Goal: Information Seeking & Learning: Learn about a topic

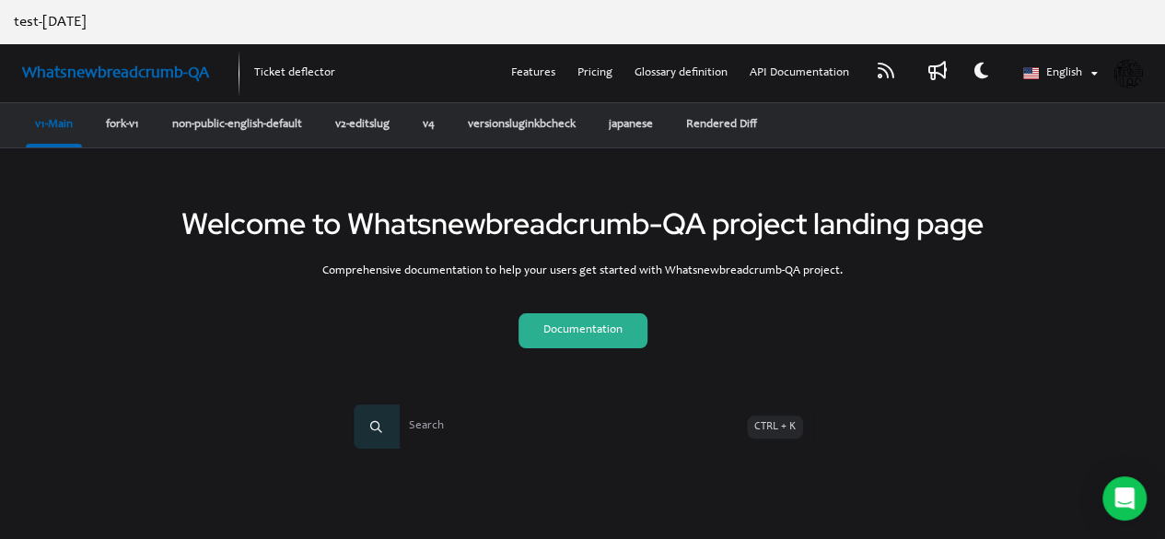
click at [482, 417] on span "Search" at bounding box center [550, 426] width 393 height 44
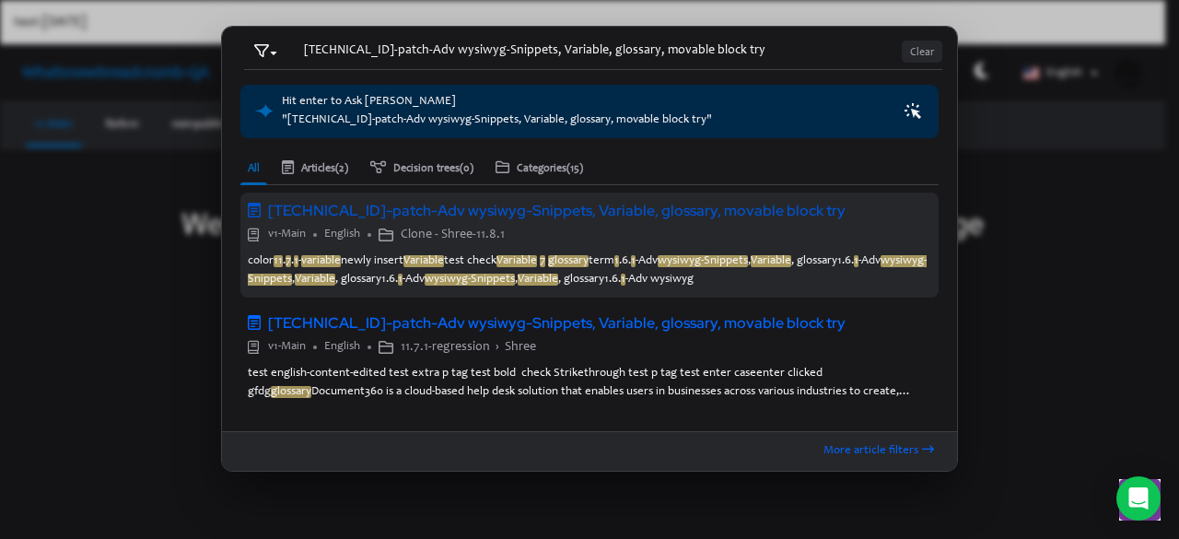
type input "[TECHNICAL_ID]-patch-Adv wysiwyg-Snippets, Variable, glossary, movable block try"
click at [511, 273] on em "wysiwyg-Snippets" at bounding box center [470, 279] width 90 height 12
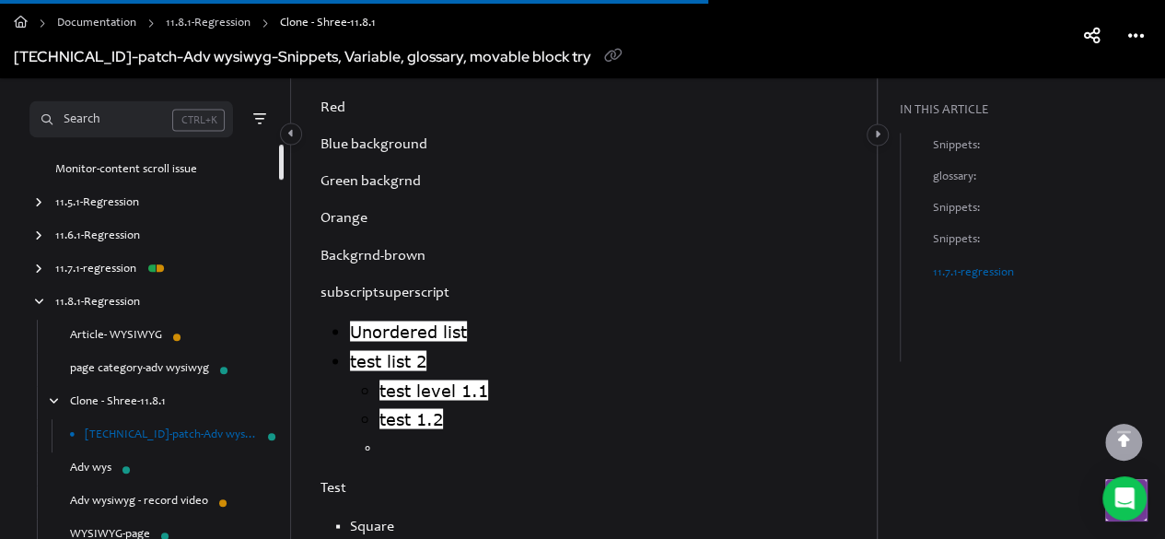
scroll to position [5201, 0]
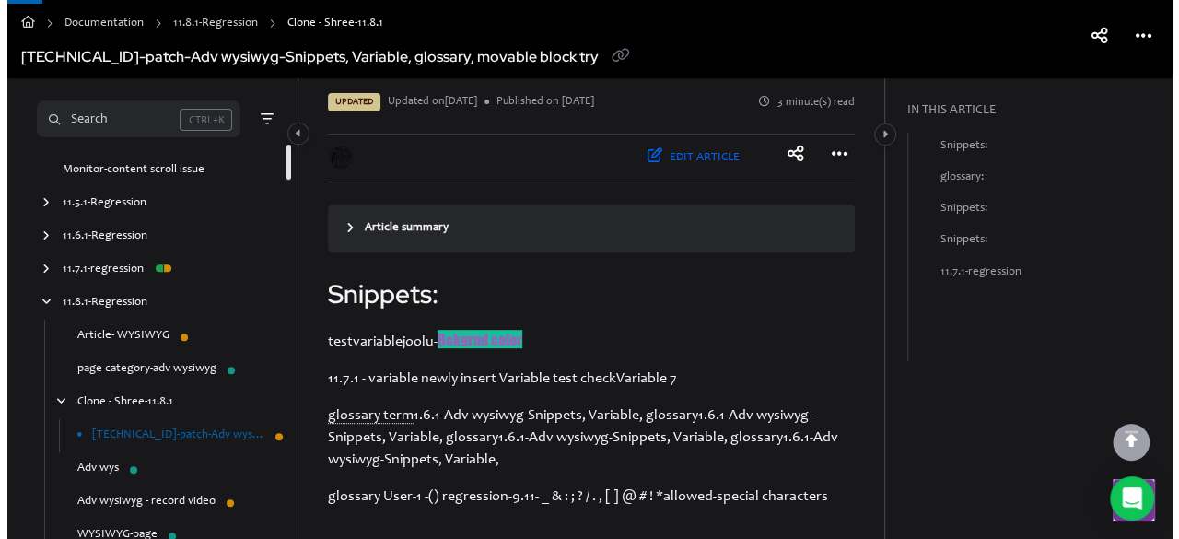
scroll to position [44, 0]
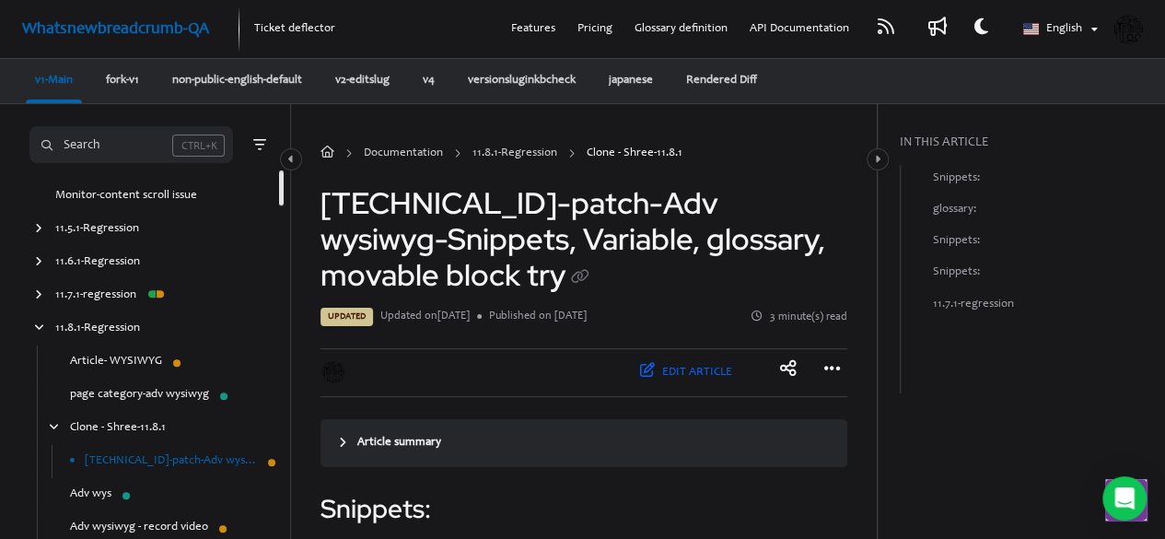
click at [842, 155] on ul "Documentation 11.8.1-Regression Clone - Shree-11.8.1" at bounding box center [583, 154] width 527 height 41
click at [835, 362] on icon "Article more options" at bounding box center [832, 368] width 17 height 18
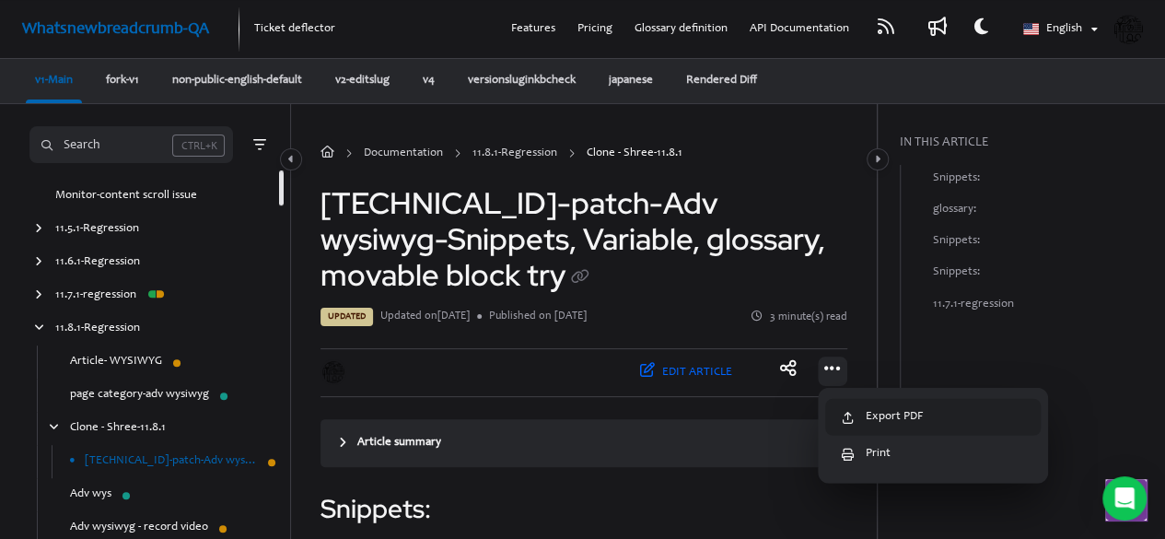
click at [905, 413] on button "Export PDF" at bounding box center [932, 417] width 215 height 37
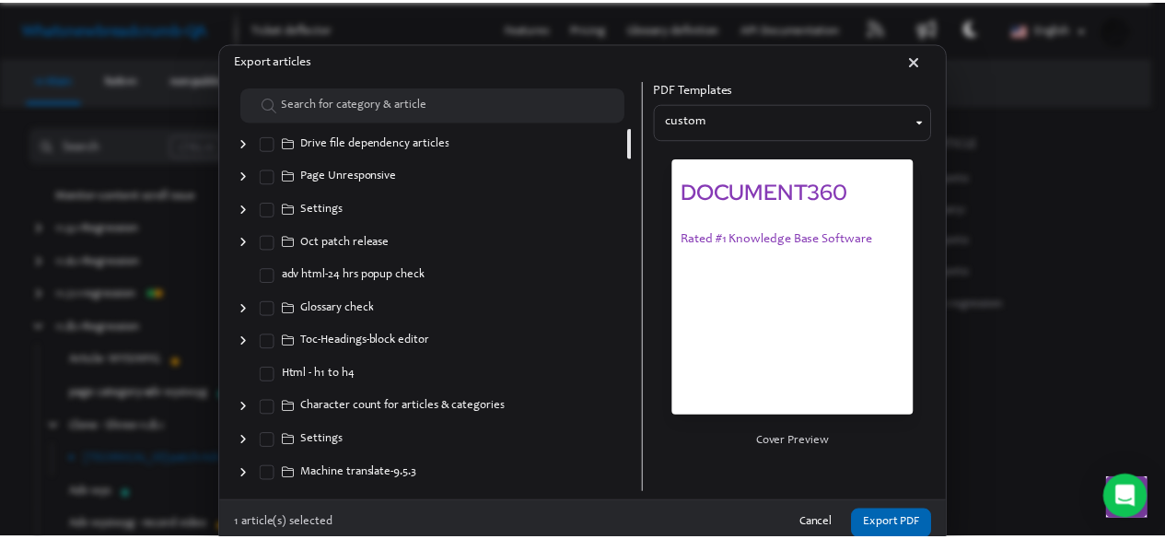
scroll to position [4042, 0]
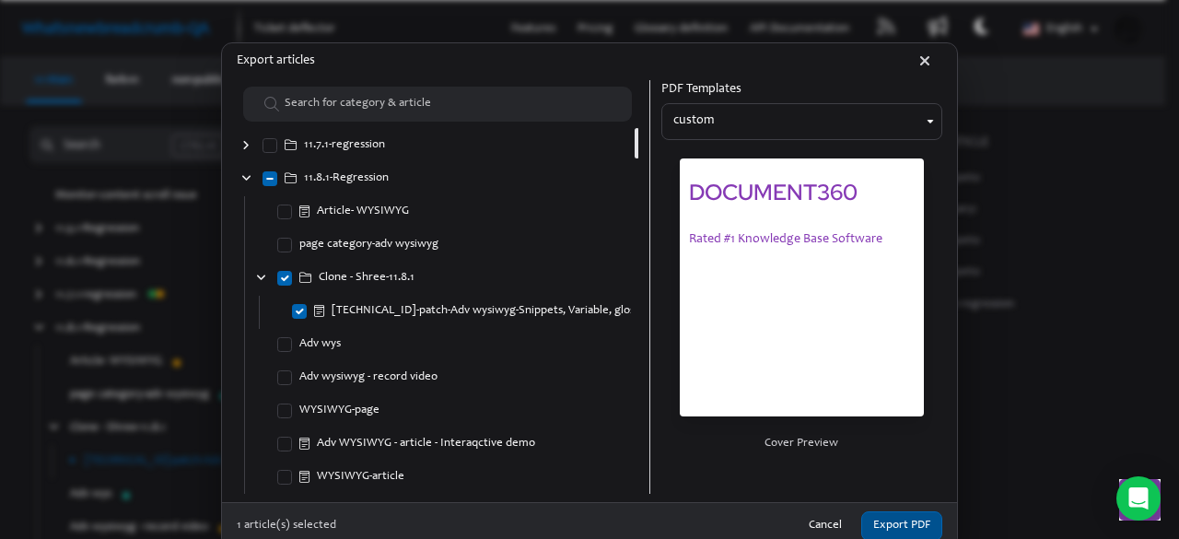
click at [885, 522] on button "Export PDF" at bounding box center [901, 526] width 81 height 30
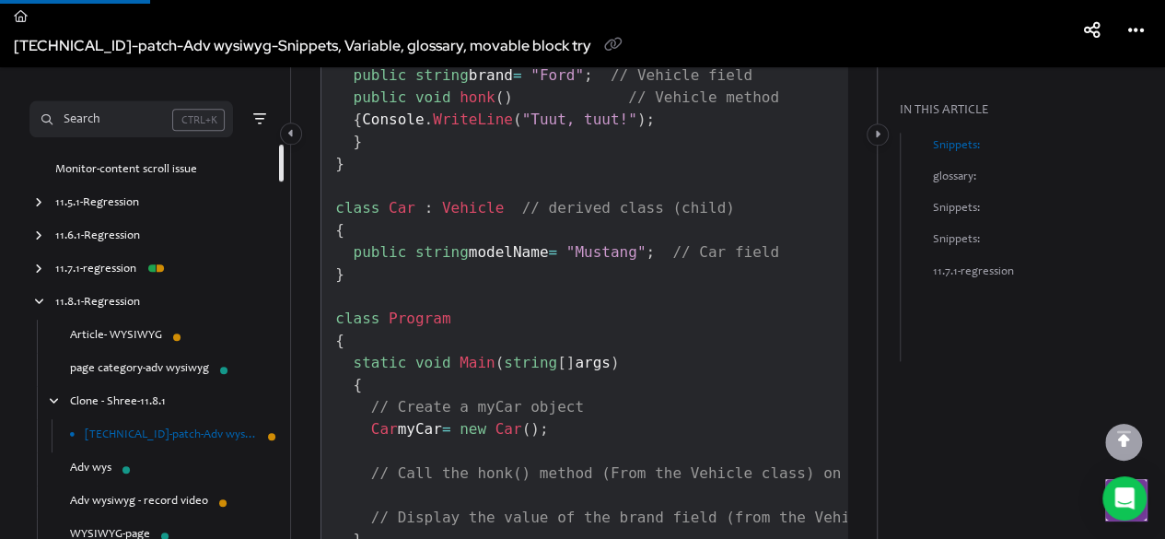
scroll to position [689, 0]
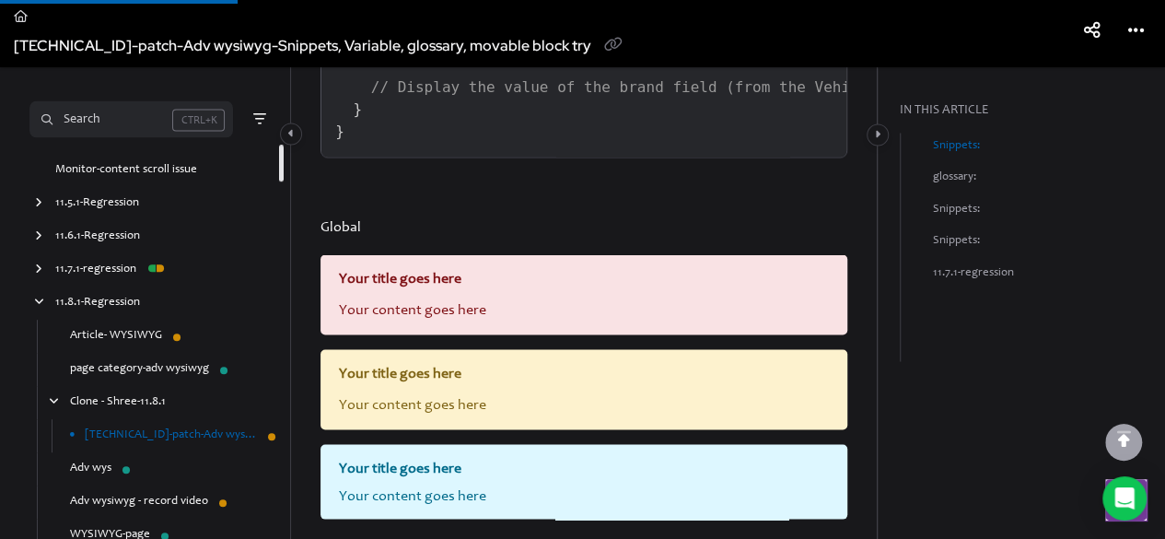
scroll to position [1762, 0]
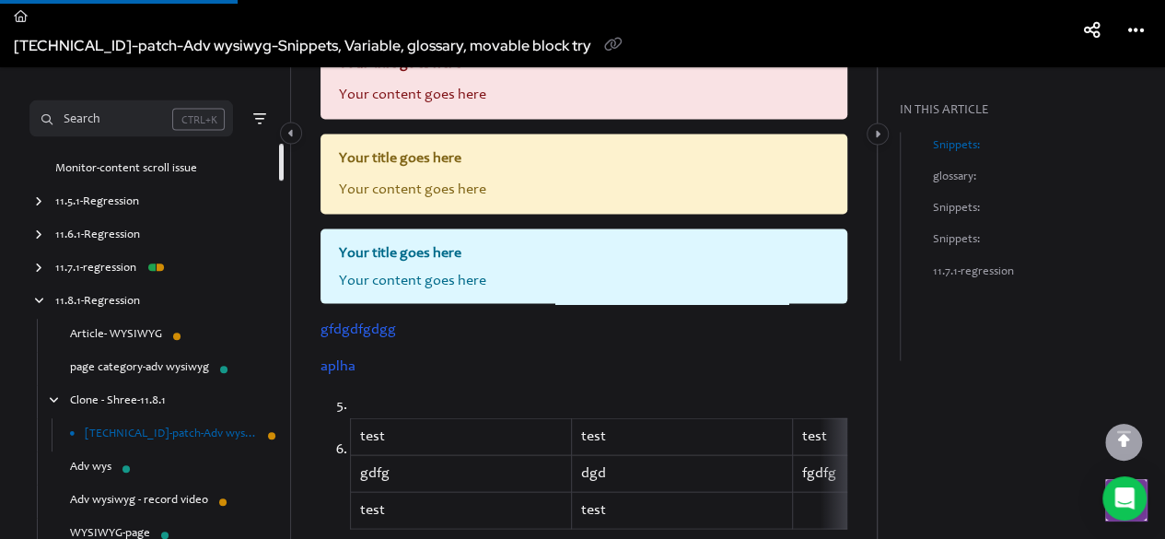
click at [1125, 447] on icon "scroll to top" at bounding box center [1124, 439] width 14 height 18
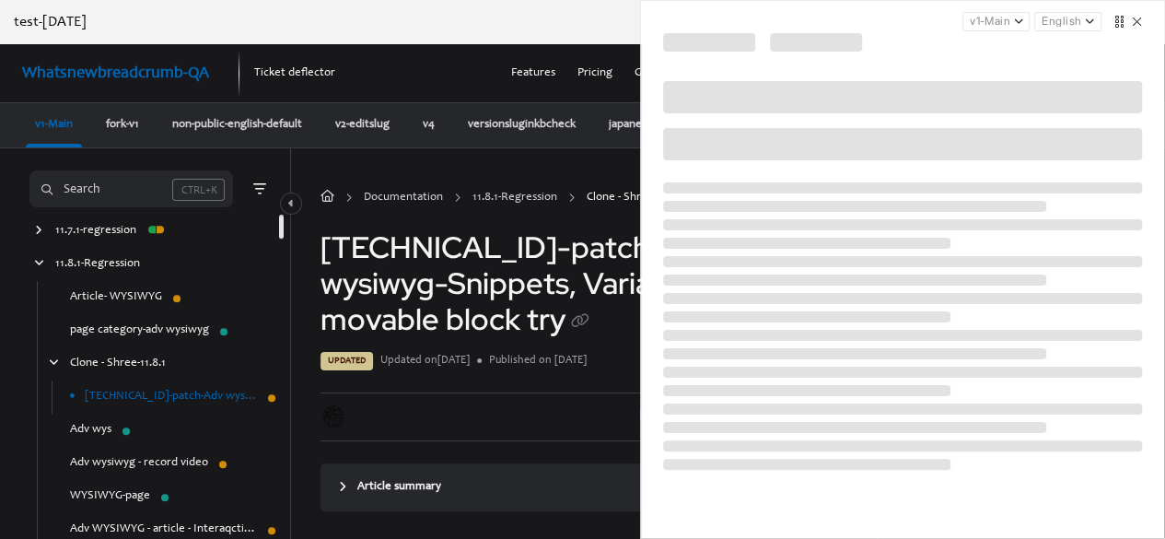
scroll to position [4096, 4723]
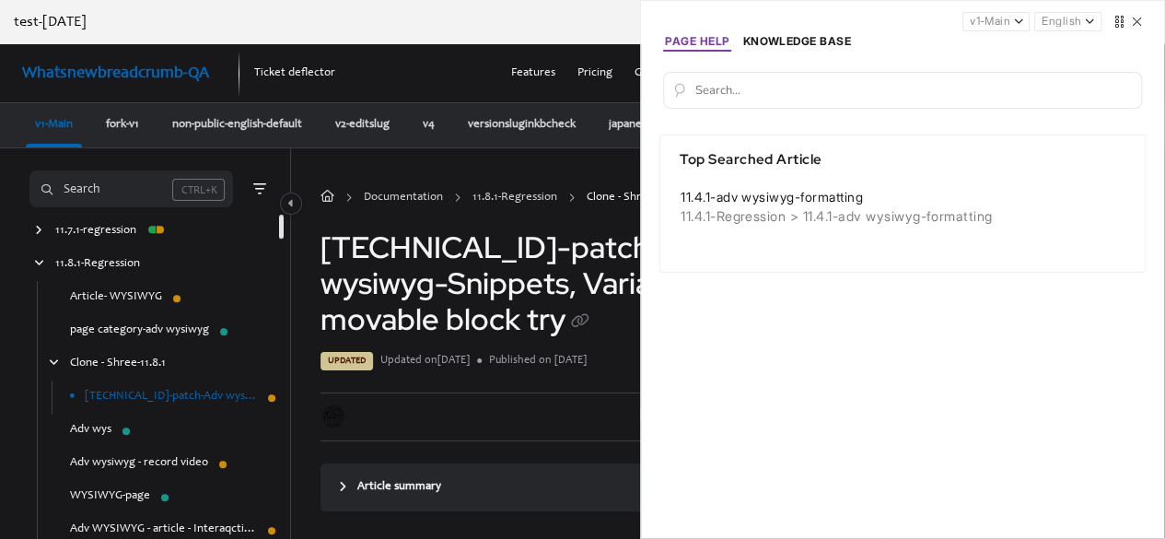
drag, startPoint x: 771, startPoint y: 35, endPoint x: 776, endPoint y: 50, distance: 15.7
click at [771, 35] on li "Knowledge Base" at bounding box center [796, 42] width 112 height 18
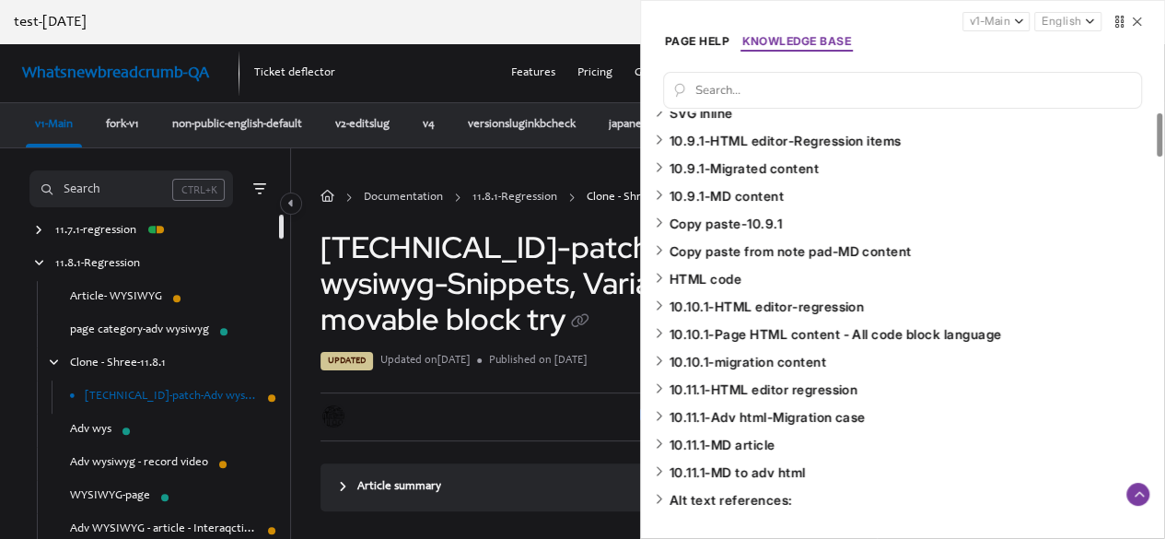
scroll to position [3147, 0]
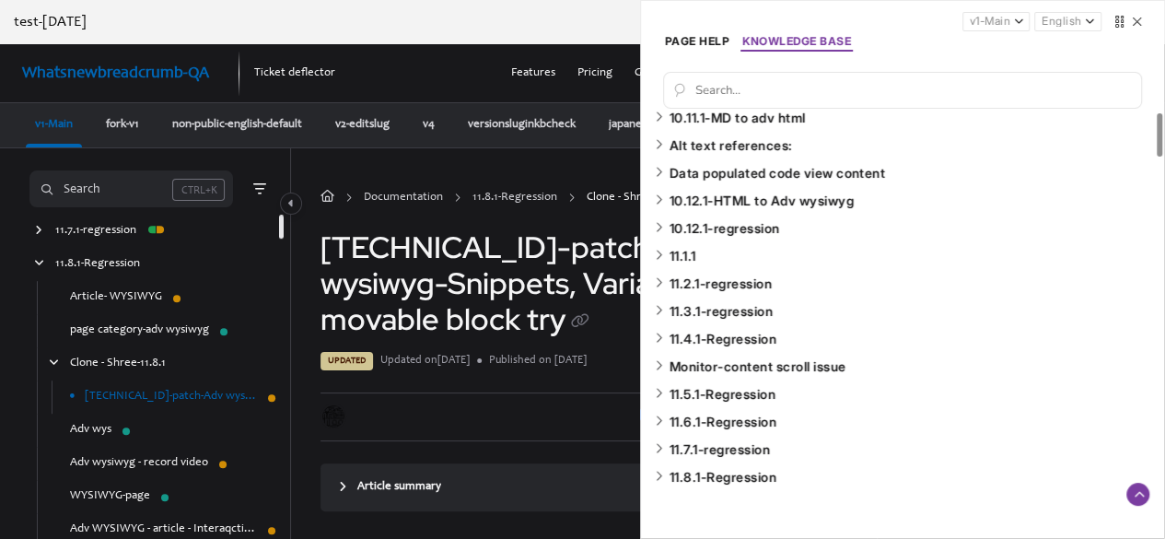
click at [657, 475] on icon at bounding box center [659, 476] width 8 height 13
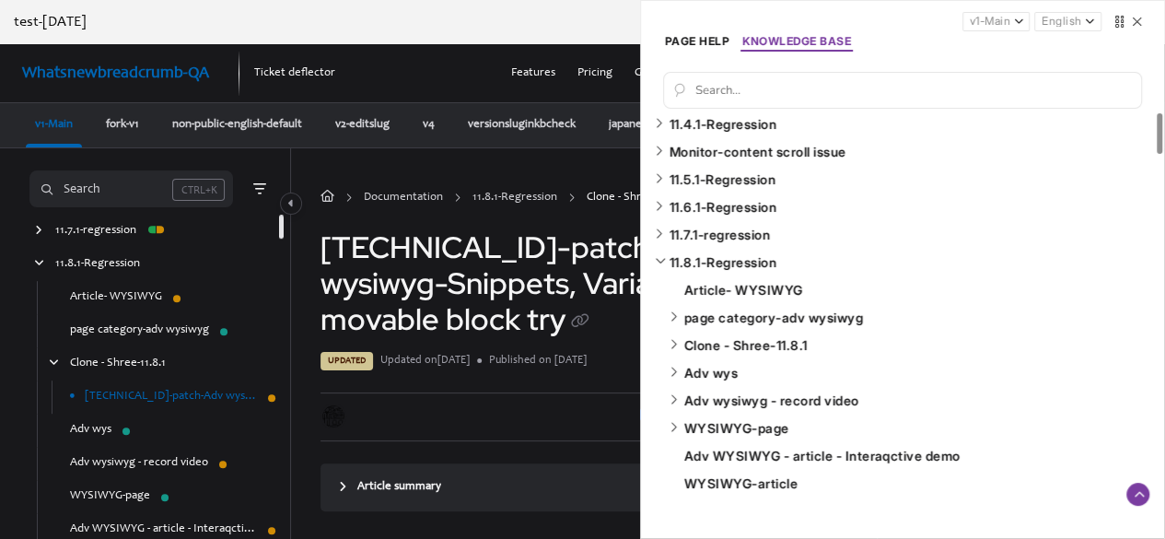
click at [674, 346] on icon at bounding box center [673, 344] width 8 height 13
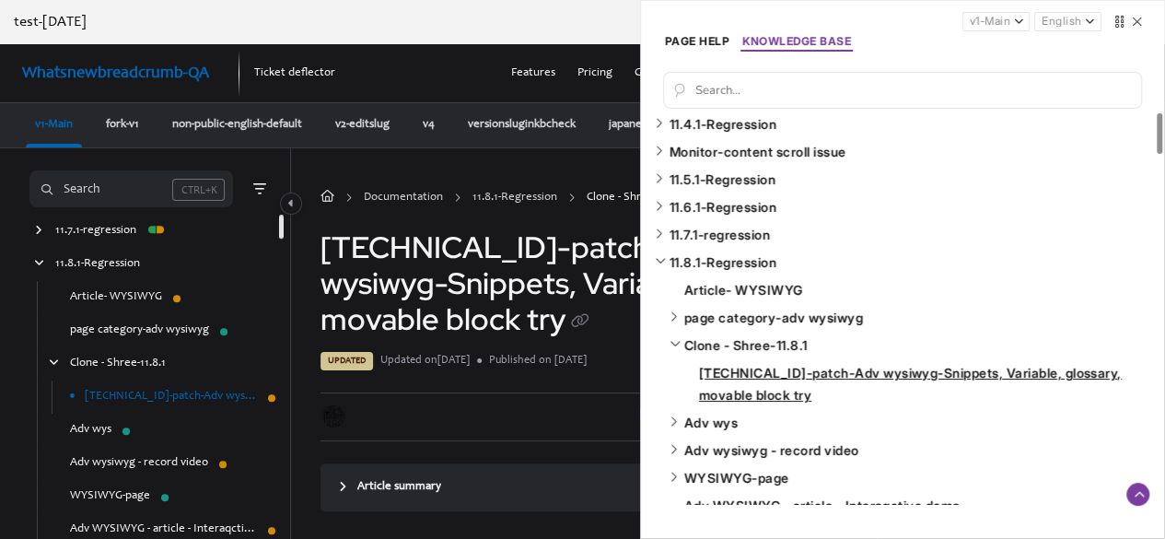
click at [737, 376] on span "[TECHNICAL_ID]-patch-Adv wysiwyg-Snippets, Variable, glossary, movable block try" at bounding box center [917, 384] width 466 height 50
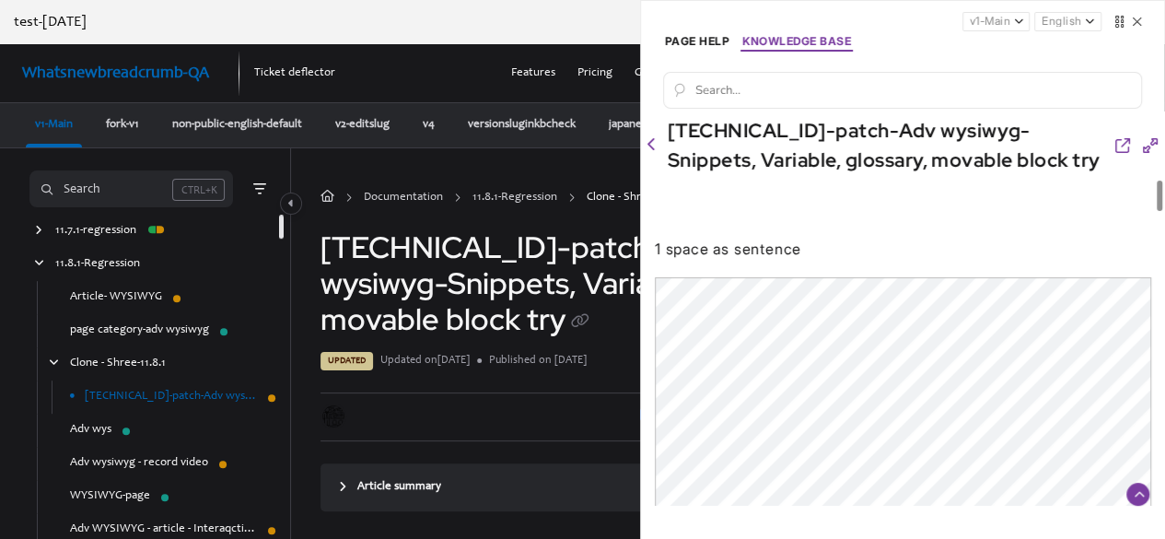
scroll to position [3007, 0]
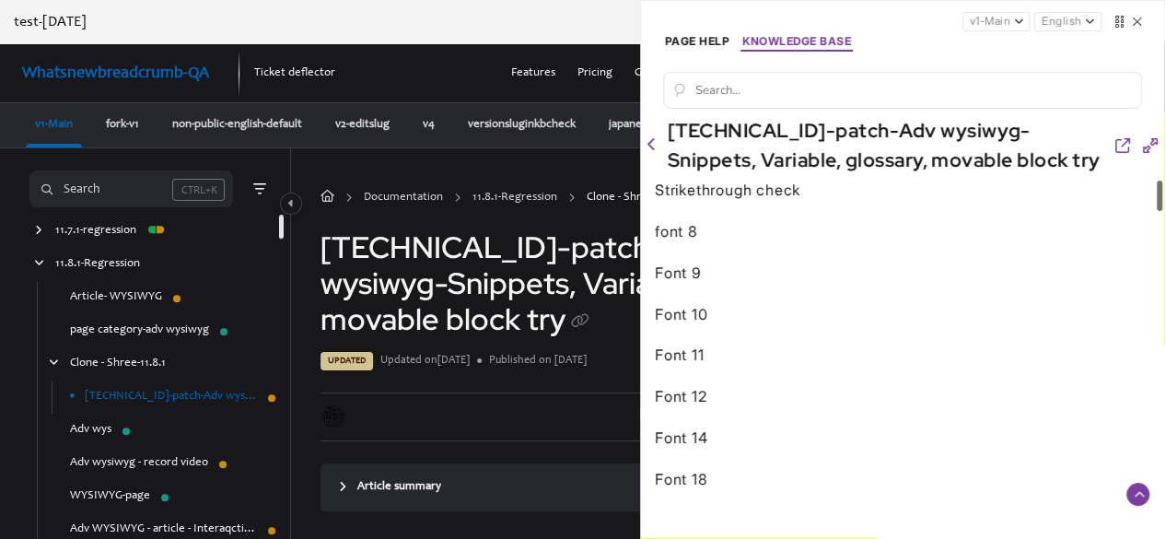
drag, startPoint x: 1162, startPoint y: 304, endPoint x: 1160, endPoint y: 337, distance: 33.2
click at [1160, 211] on div at bounding box center [1160, 195] width 6 height 30
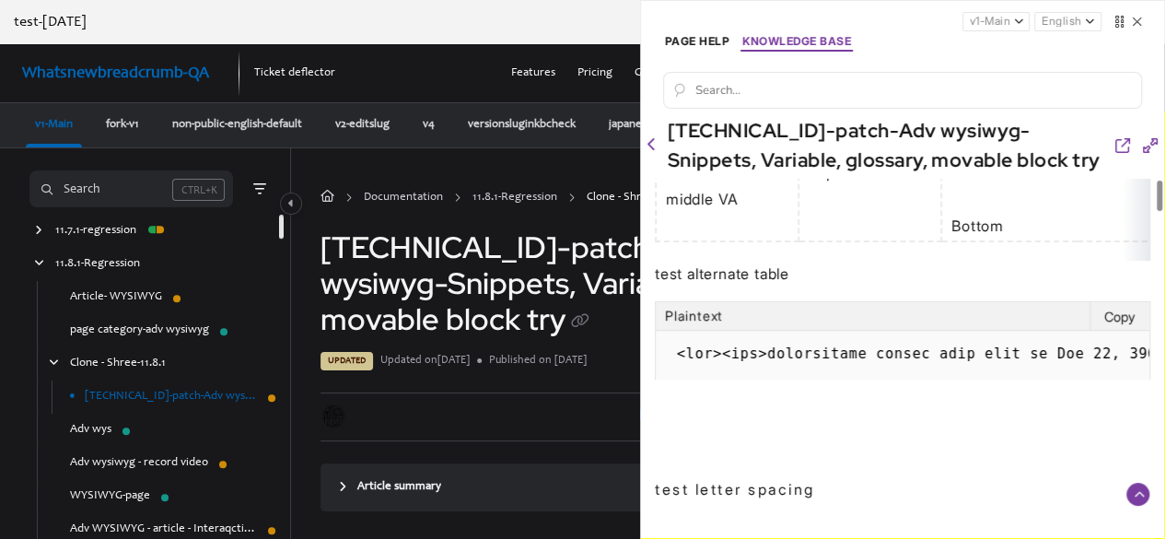
scroll to position [7778, 0]
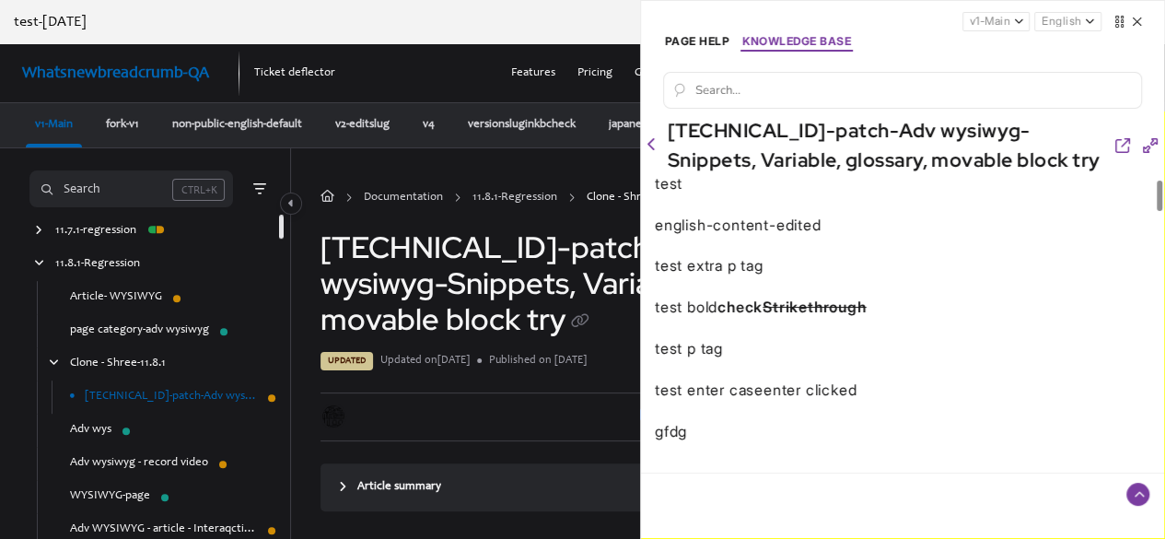
click at [1134, 20] on icon at bounding box center [1137, 22] width 10 height 14
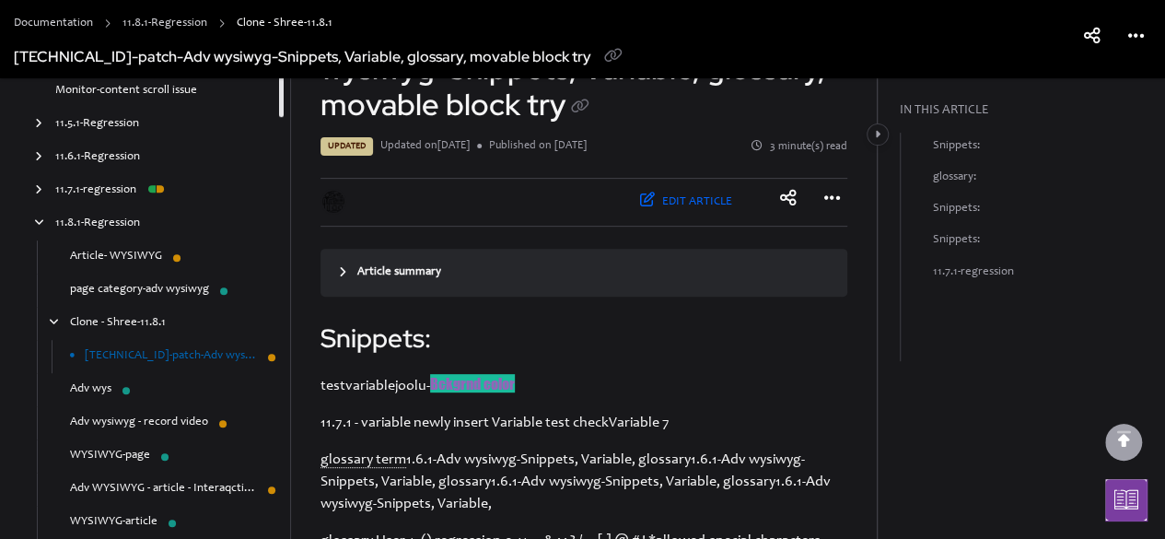
scroll to position [3936, 0]
click at [60, 325] on div "arrow" at bounding box center [53, 324] width 18 height 17
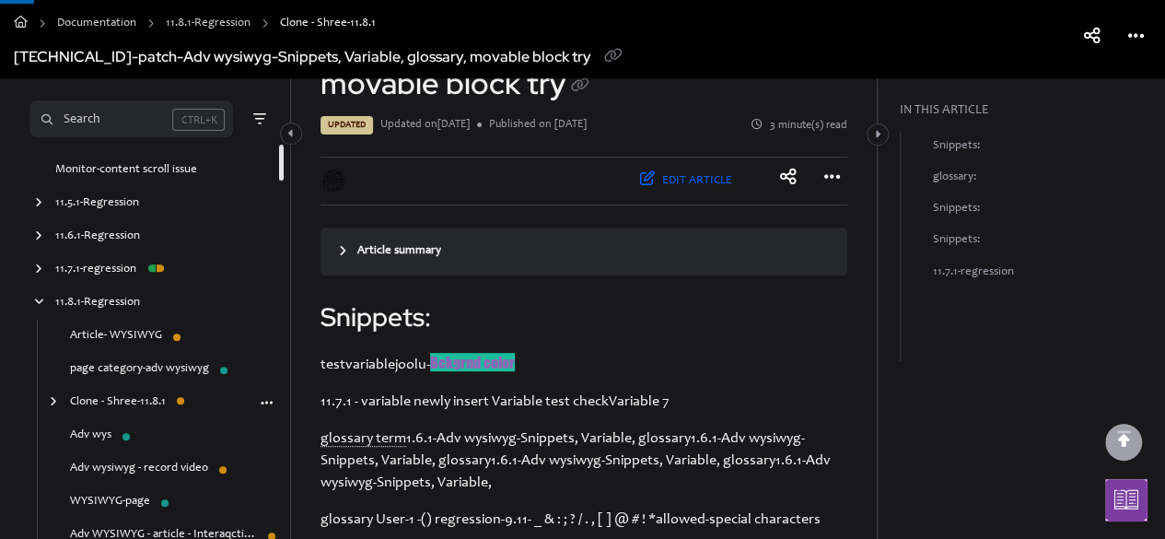
scroll to position [259, 0]
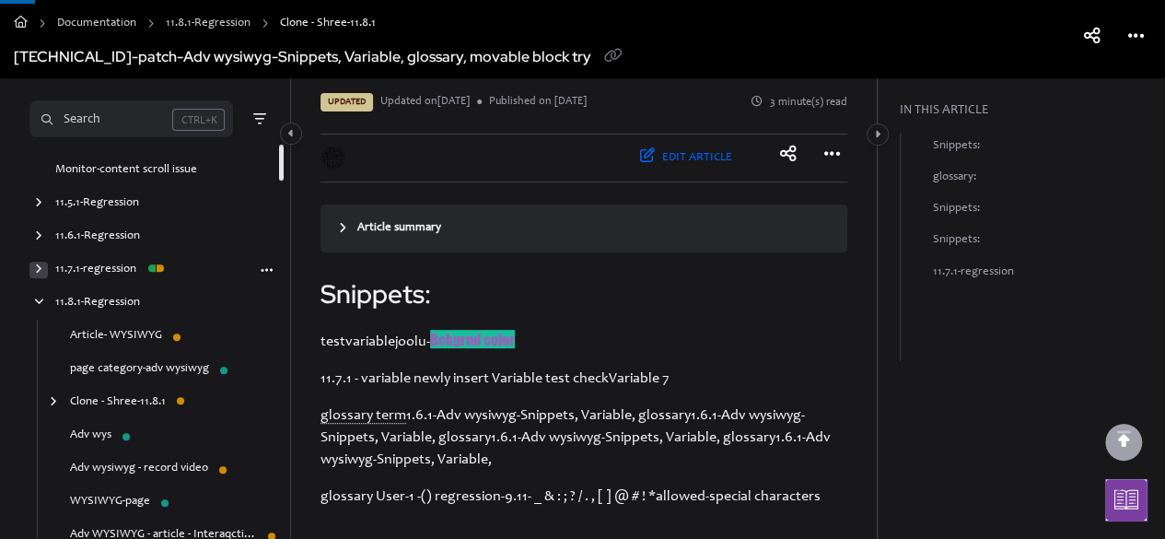
click at [33, 266] on div "arrow" at bounding box center [38, 270] width 18 height 17
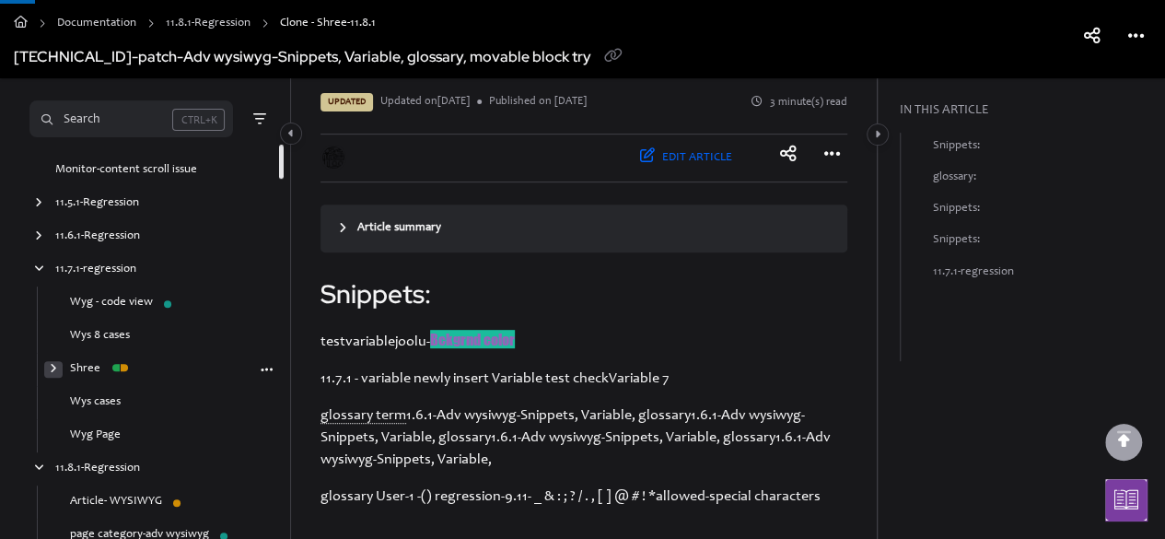
click at [51, 367] on icon "arrow" at bounding box center [53, 368] width 7 height 11
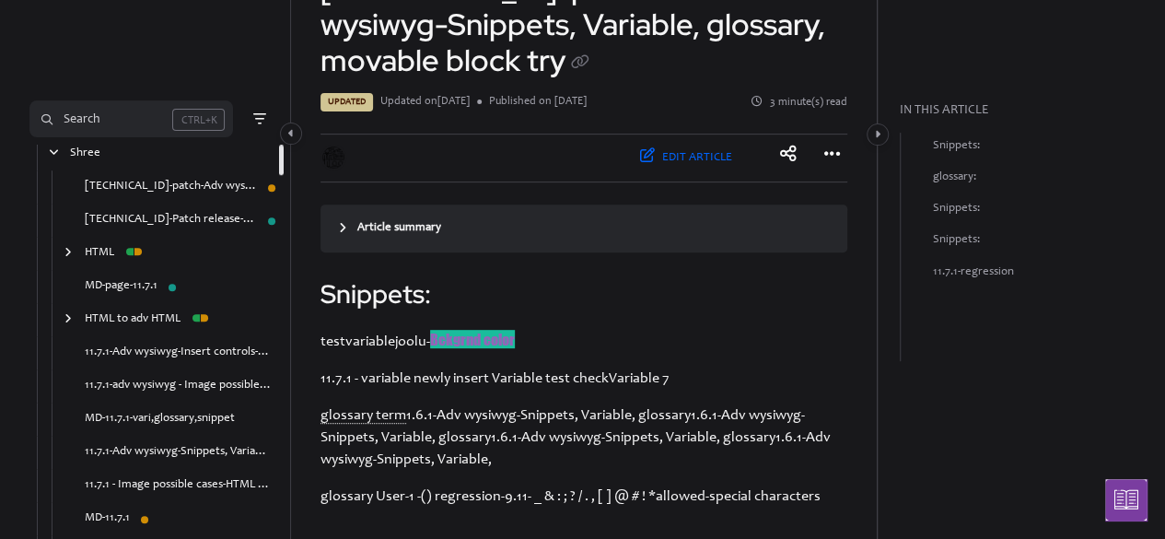
scroll to position [44, 0]
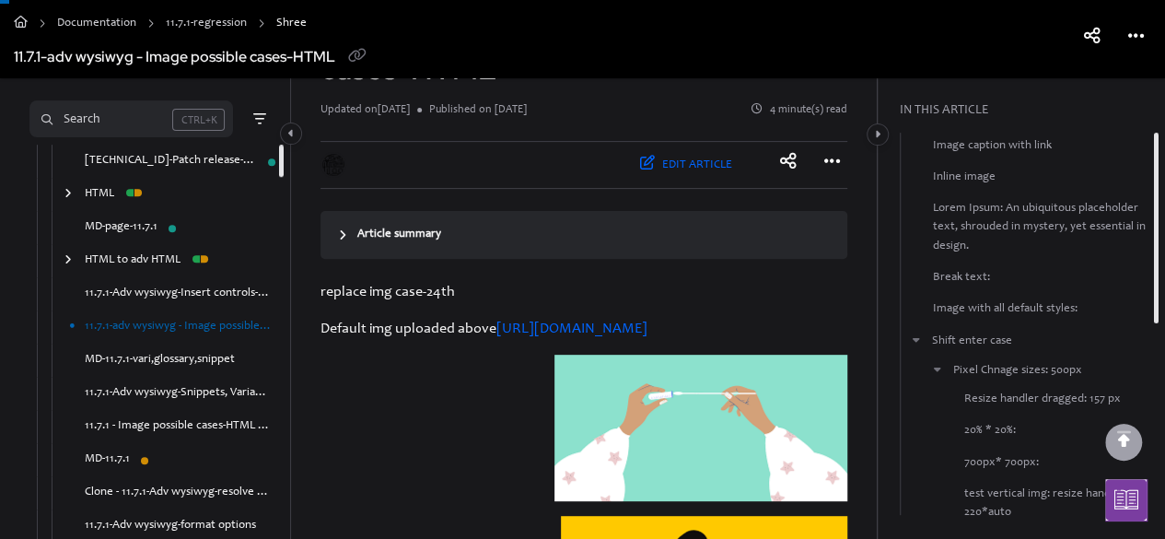
scroll to position [429, 0]
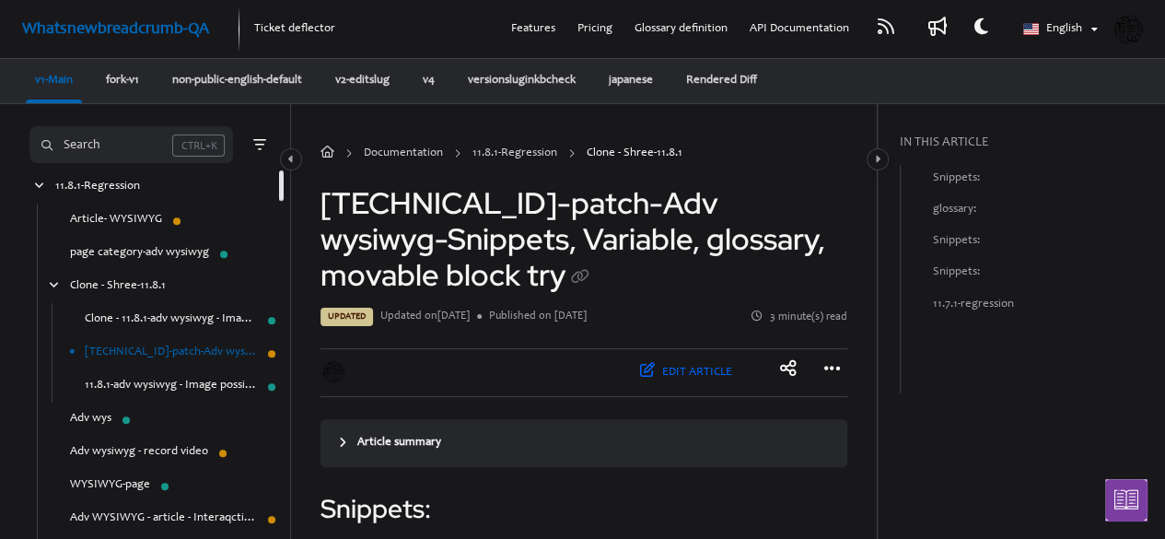
click at [140, 320] on link "Clone - 11.8.1-adv wysiwyg - Image possible cases-HTML-edit article check" at bounding box center [171, 319] width 172 height 18
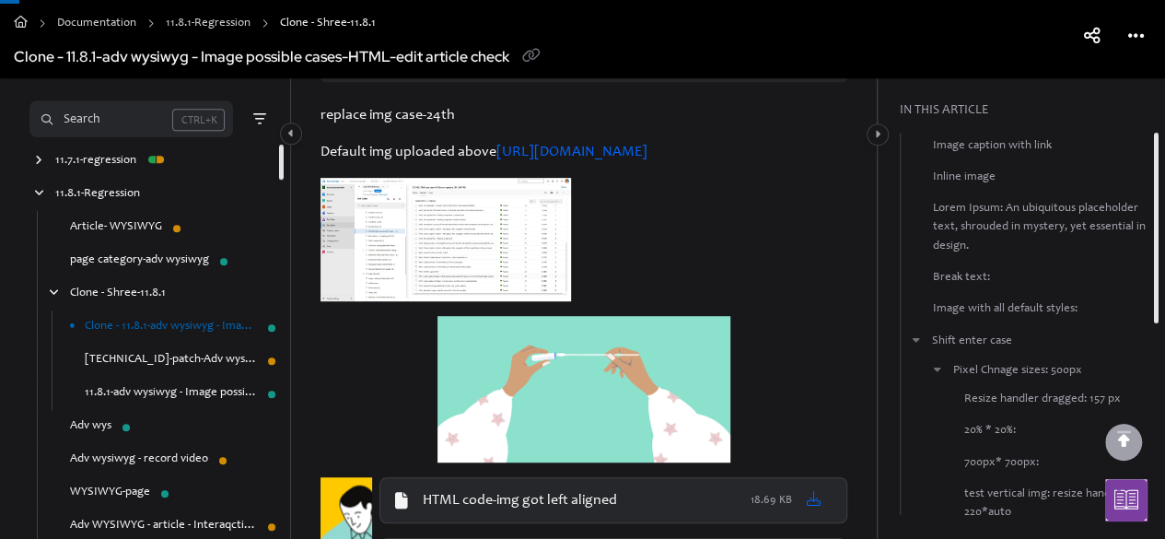
scroll to position [645, 0]
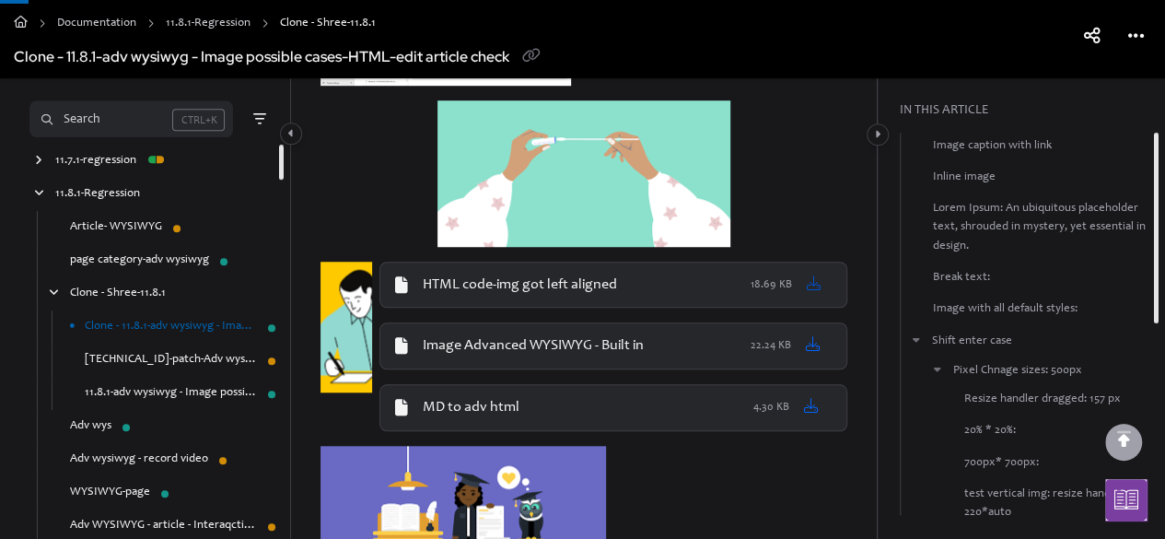
click at [811, 290] on icon at bounding box center [813, 282] width 15 height 15
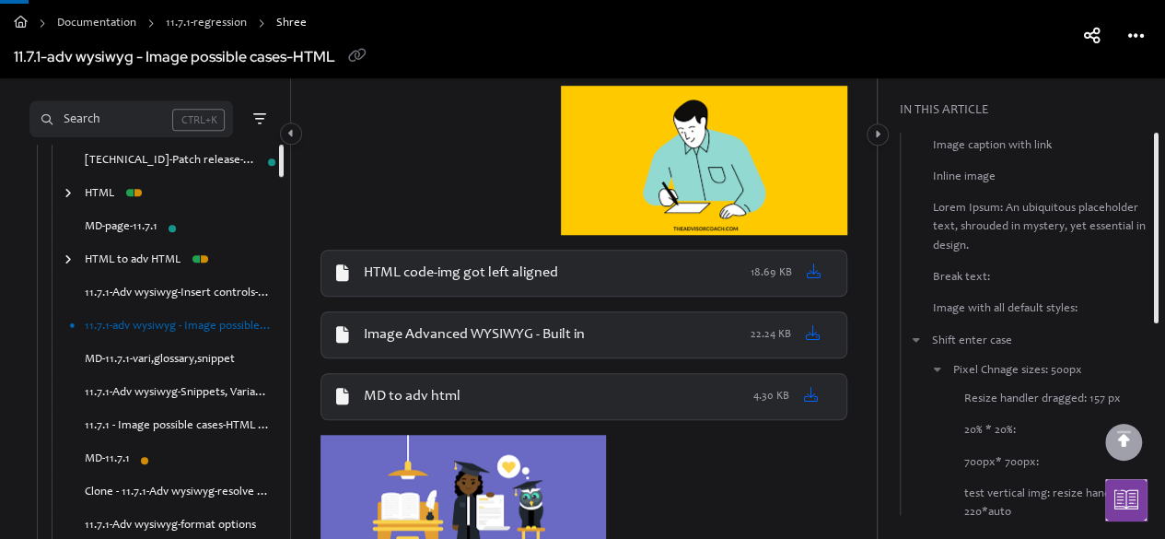
scroll to position [429, 0]
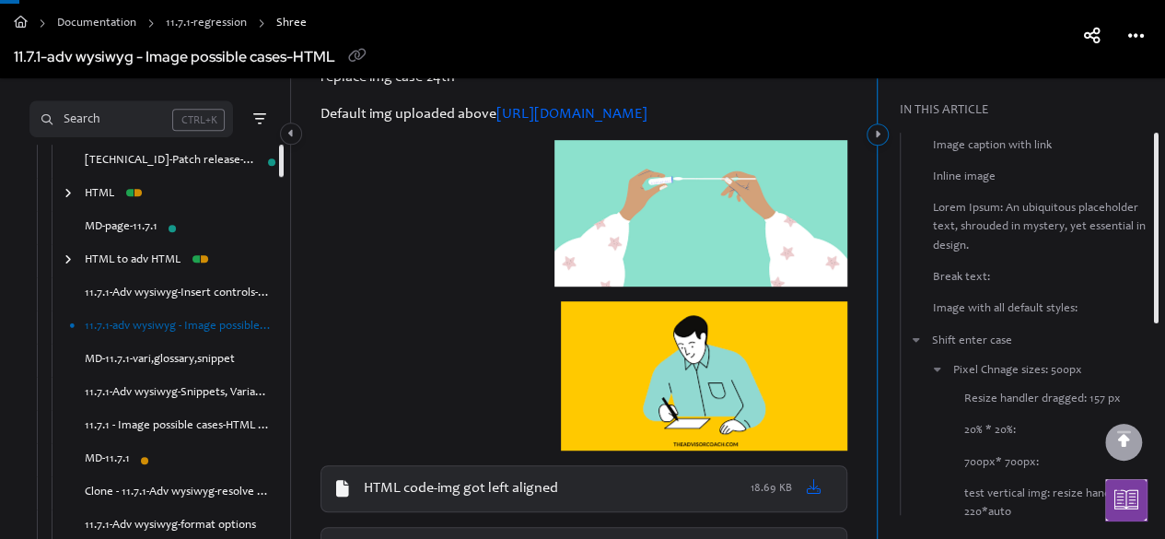
click at [877, 134] on icon "Category toggle" at bounding box center [878, 134] width 6 height 11
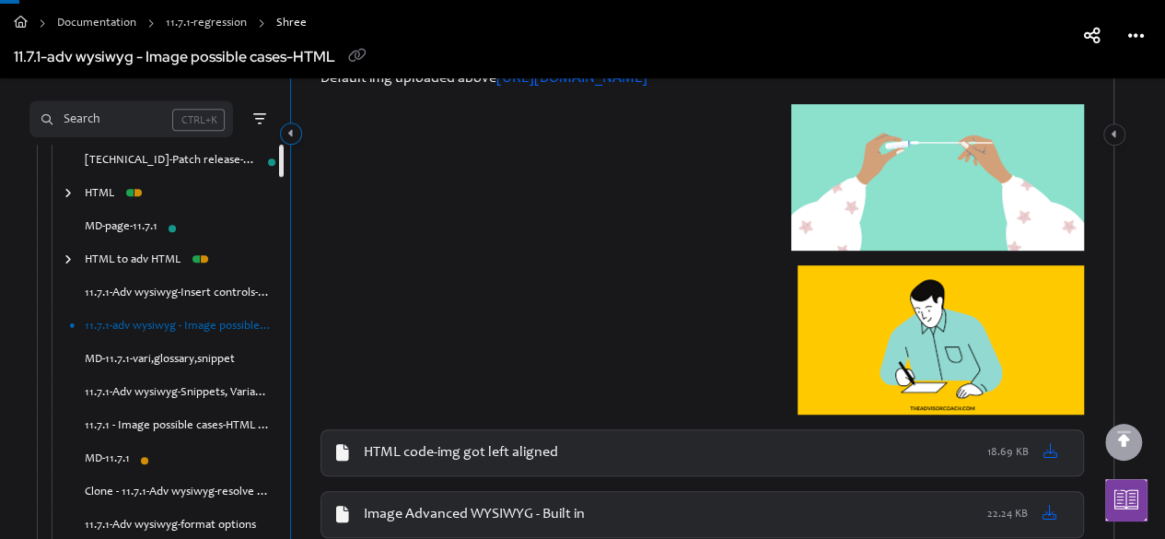
click at [297, 130] on button "Category toggle" at bounding box center [291, 133] width 22 height 22
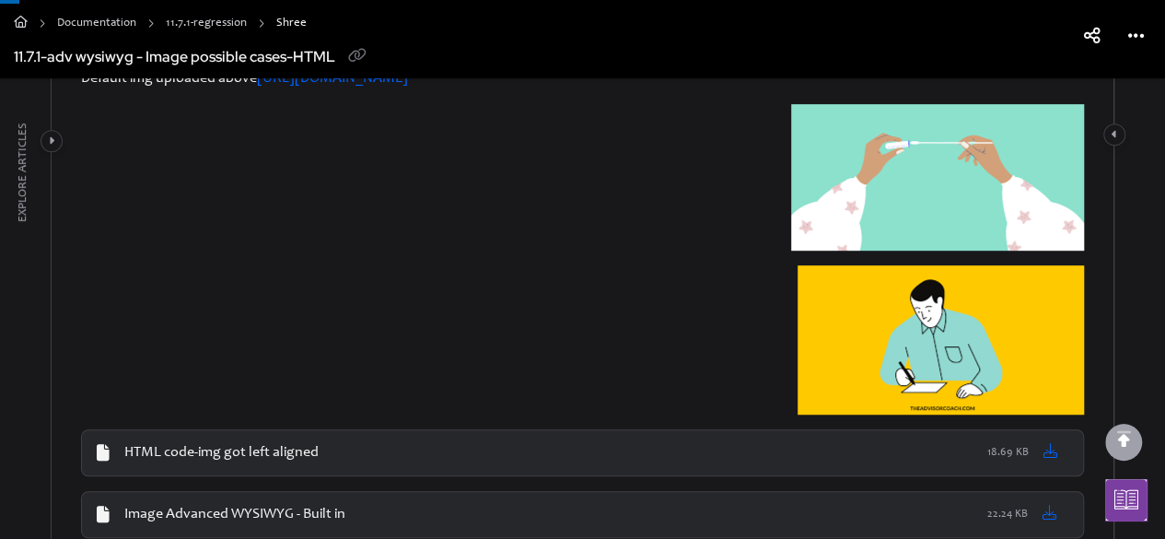
scroll to position [645, 0]
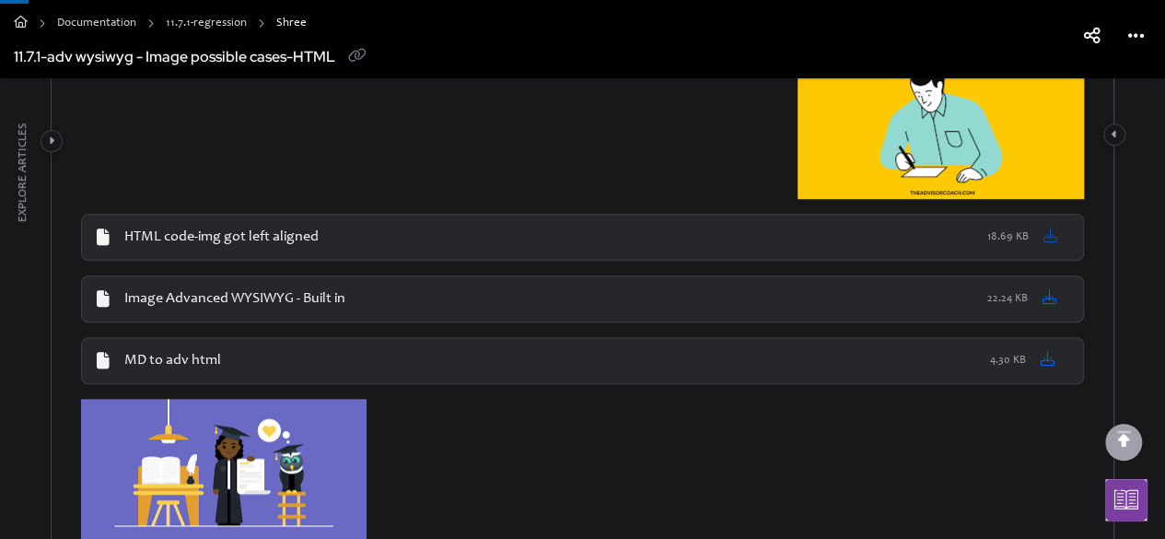
click at [1050, 233] on icon at bounding box center [1050, 234] width 15 height 15
click at [1046, 356] on icon at bounding box center [1048, 358] width 15 height 15
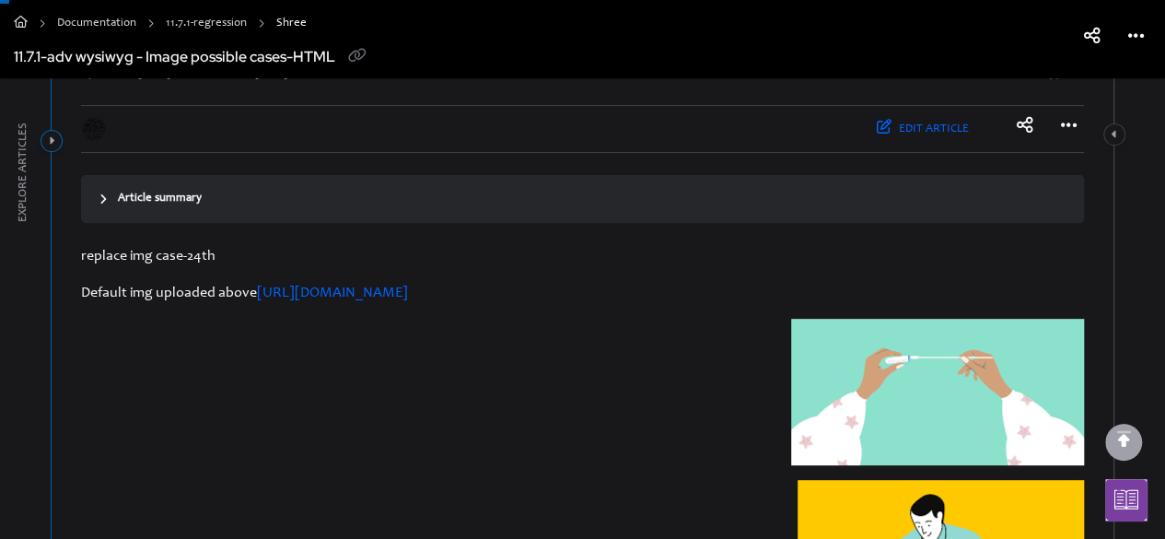
click at [52, 141] on icon "Category toggle" at bounding box center [52, 140] width 6 height 11
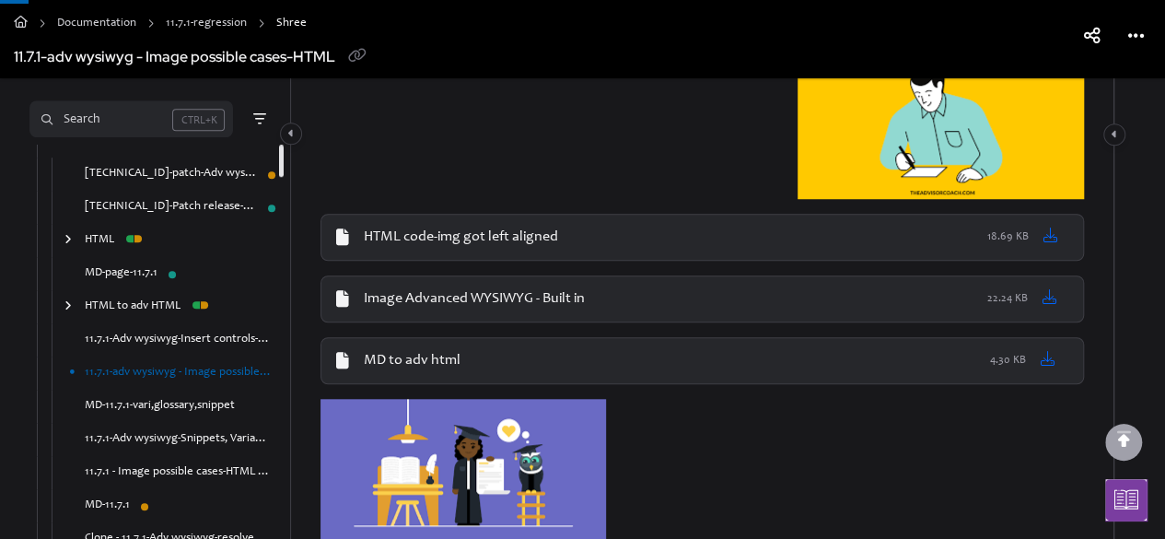
scroll to position [3949, 0]
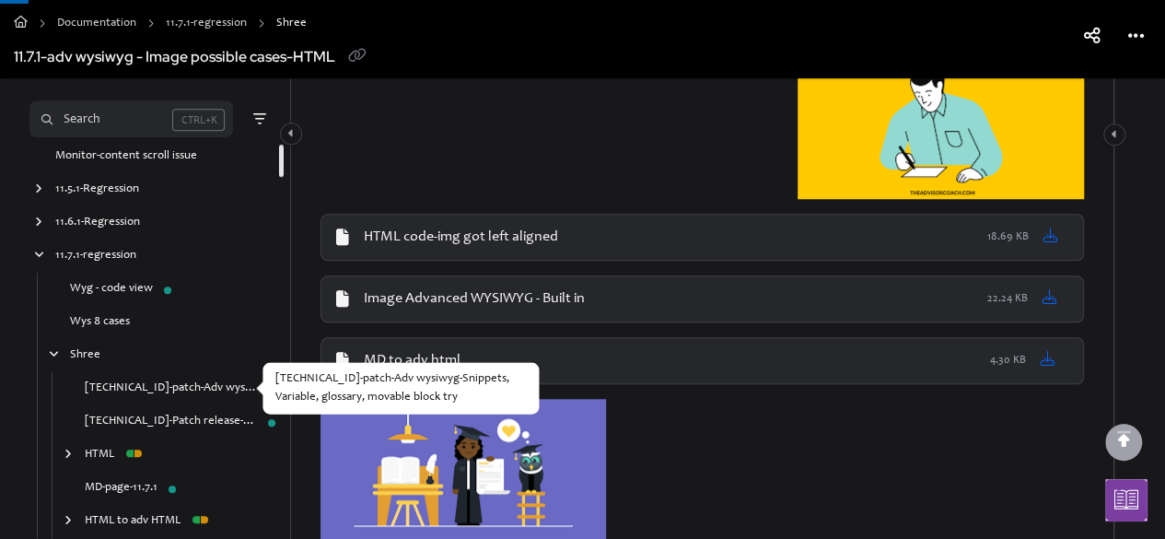
click at [187, 382] on link "[TECHNICAL_ID]-patch-Adv wysiwyg-Snippets, Variable, glossary, movable block try" at bounding box center [171, 388] width 172 height 18
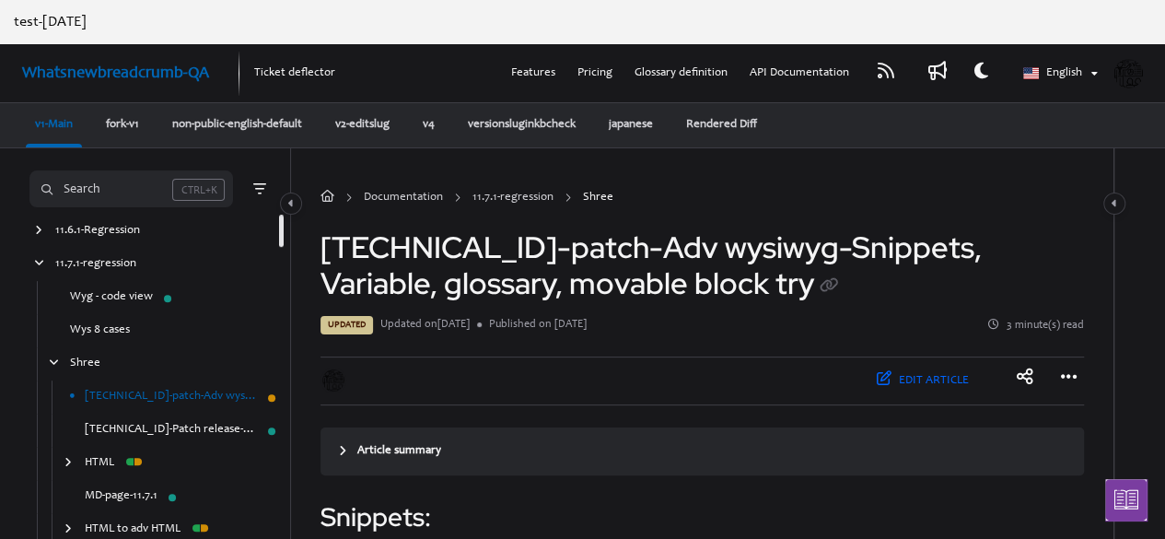
scroll to position [215, 0]
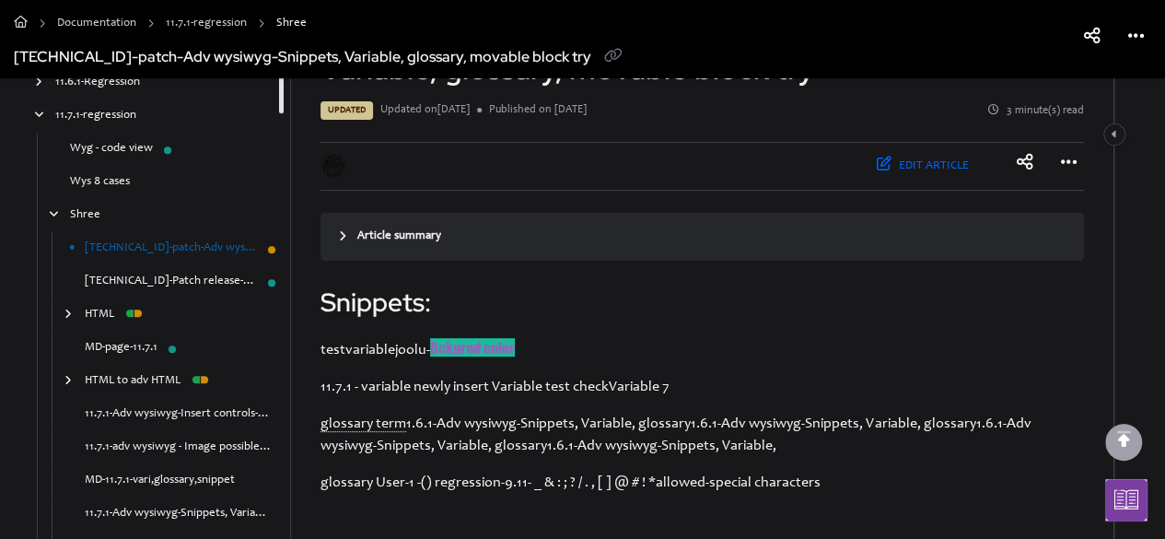
click at [166, 281] on link "11.7.1.1-Patch release-Adv wysiwyg-Snippets, Variable, glossary, movable block …" at bounding box center [171, 282] width 172 height 18
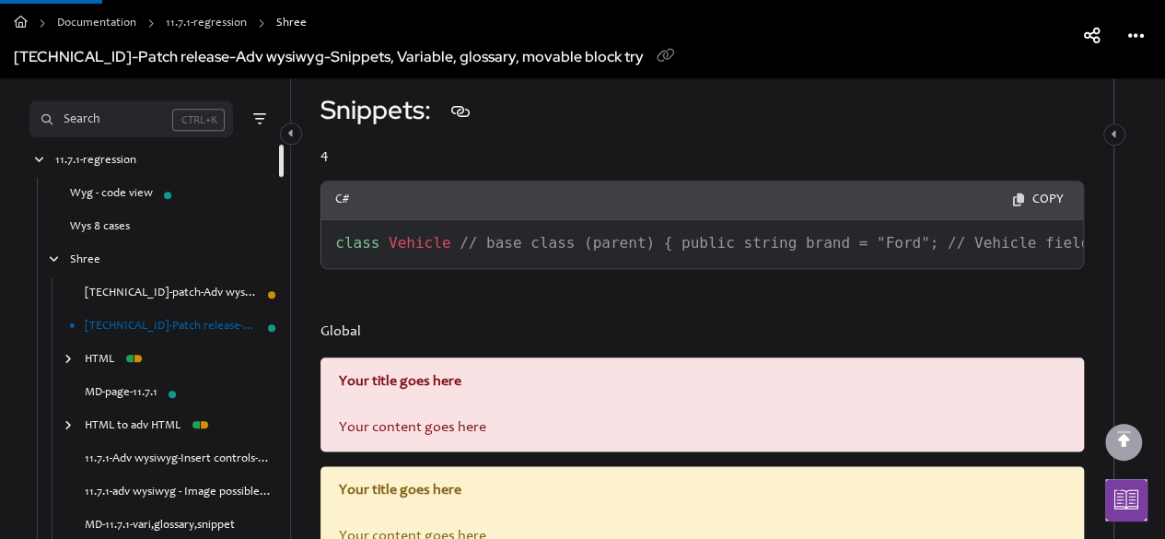
scroll to position [215, 0]
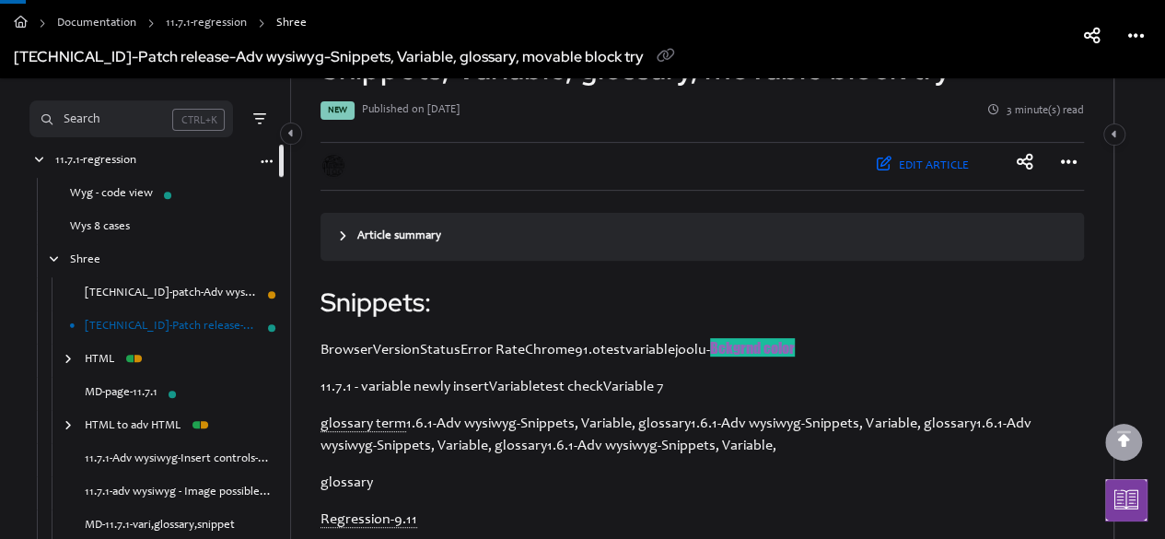
click at [29, 156] on div "arrow" at bounding box center [38, 161] width 18 height 17
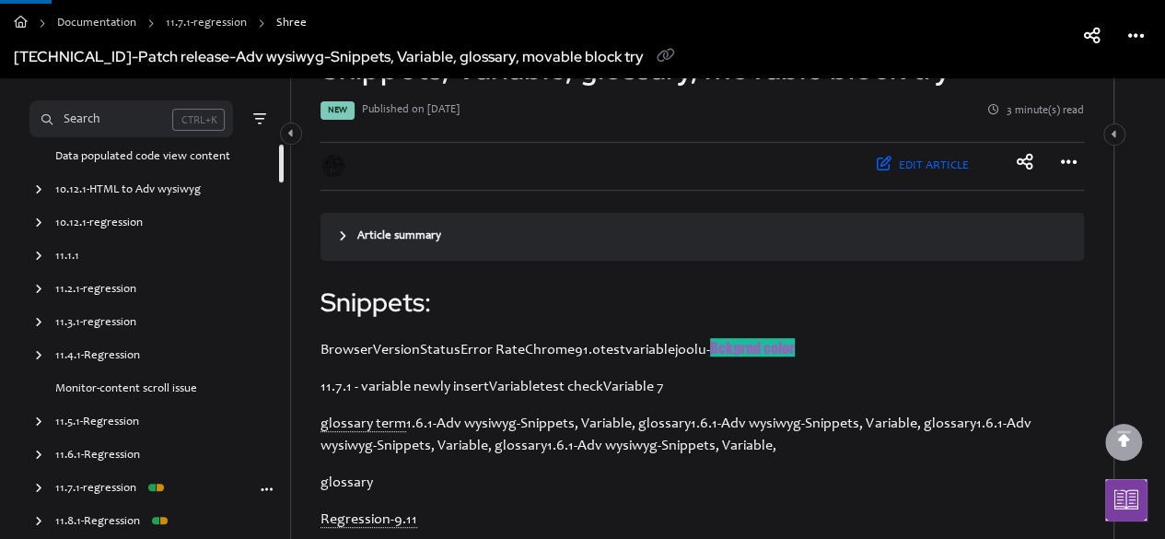
scroll to position [429, 0]
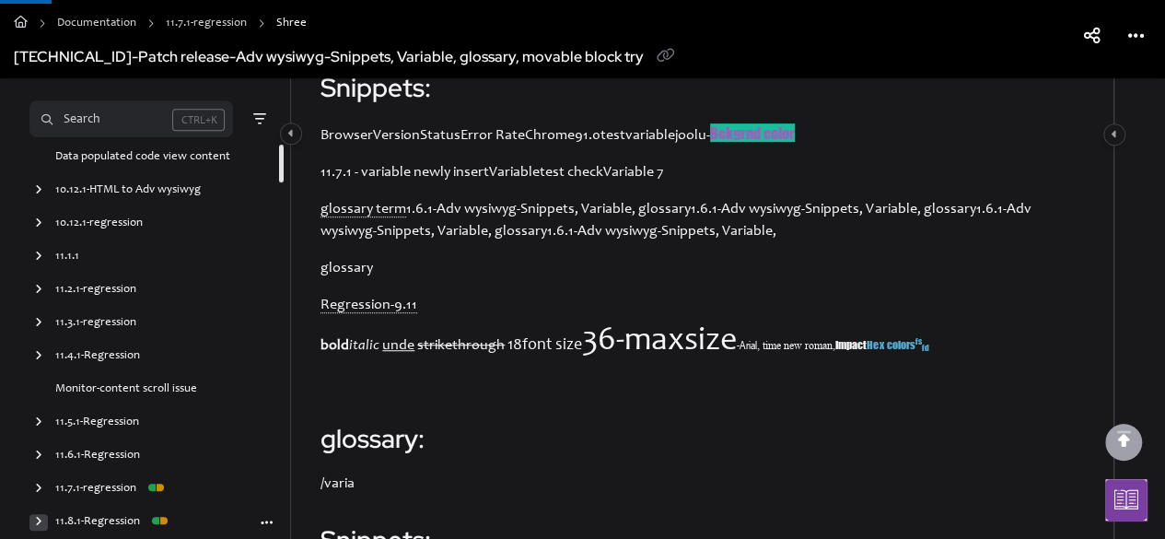
click at [31, 520] on div "arrow" at bounding box center [38, 522] width 18 height 17
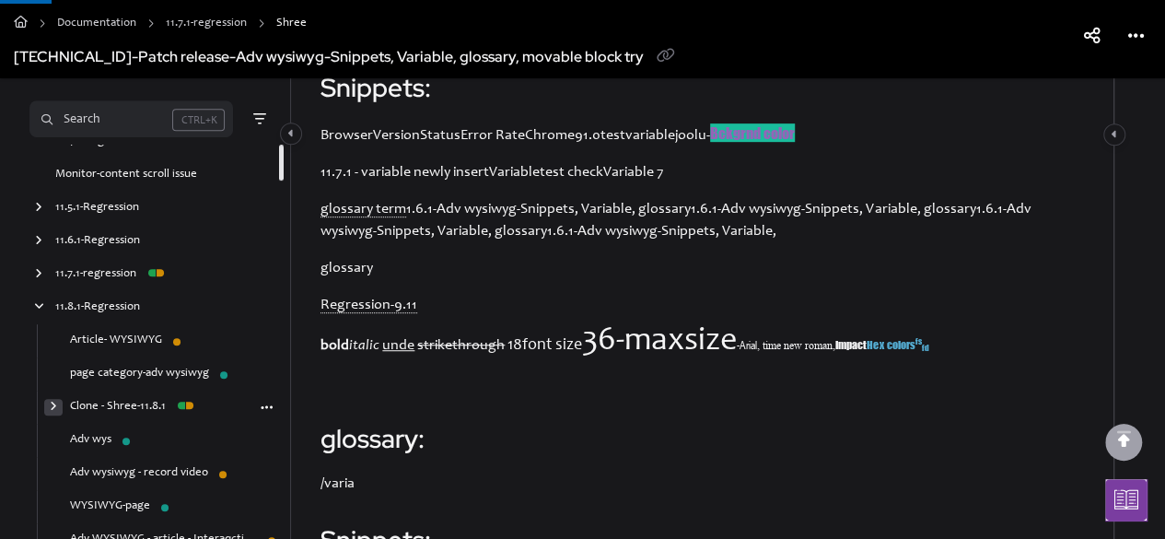
click at [61, 410] on div "arrow" at bounding box center [53, 407] width 18 height 17
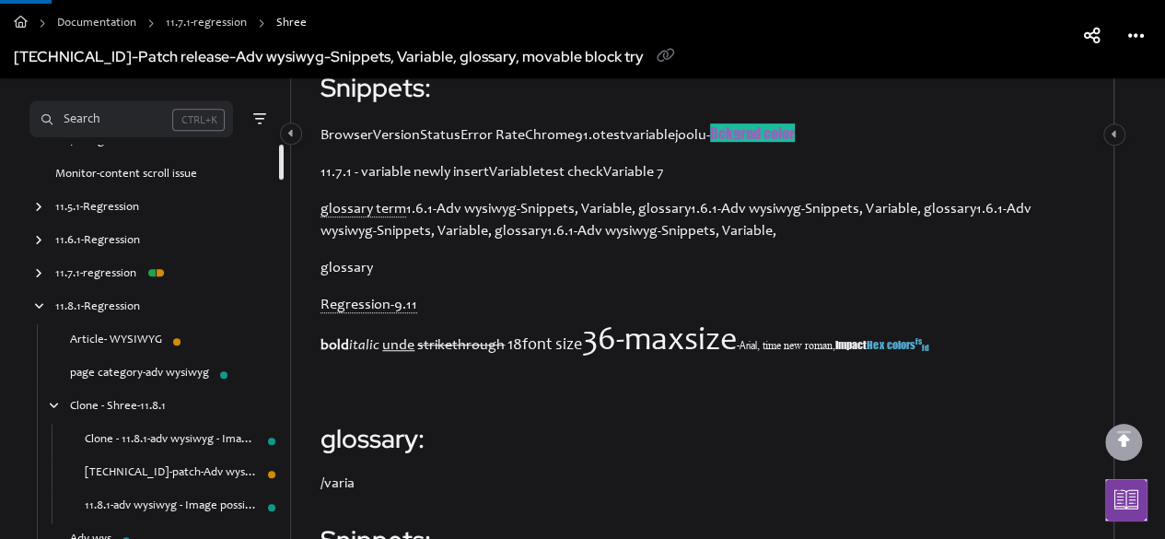
click at [173, 476] on link "[TECHNICAL_ID]-patch-Adv wysiwyg-Snippets, Variable, glossary, movable block try" at bounding box center [171, 473] width 172 height 18
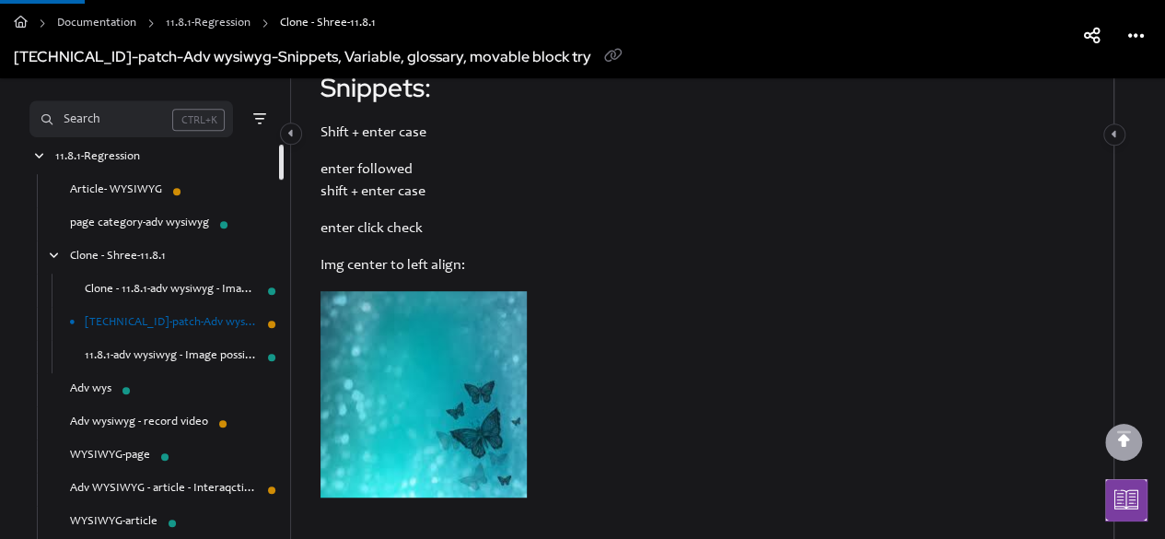
scroll to position [645, 0]
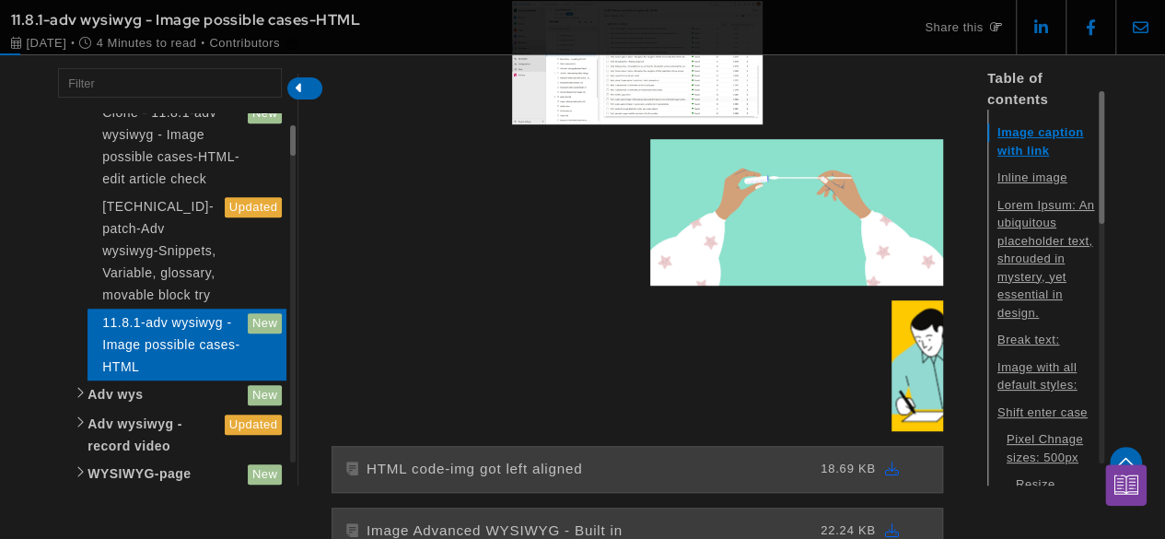
click at [305, 86] on span at bounding box center [304, 88] width 35 height 22
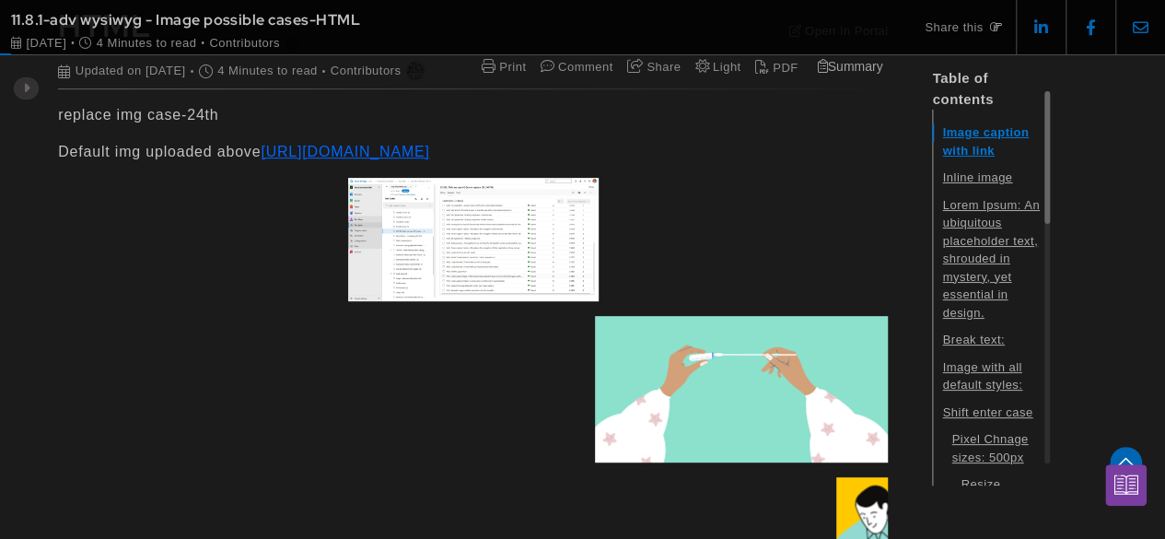
scroll to position [460, 0]
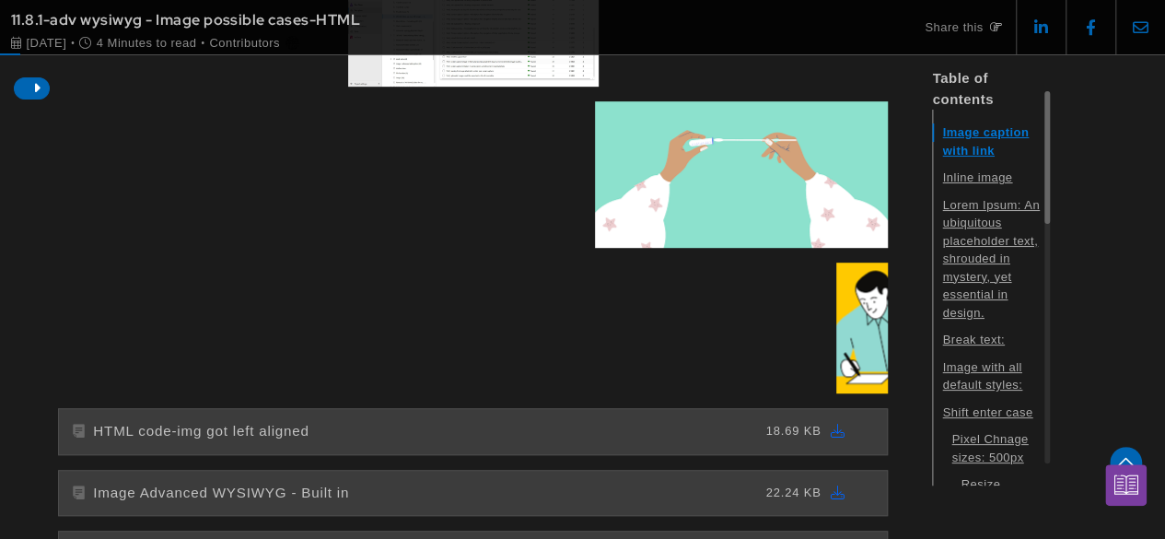
click at [28, 95] on span at bounding box center [31, 88] width 35 height 22
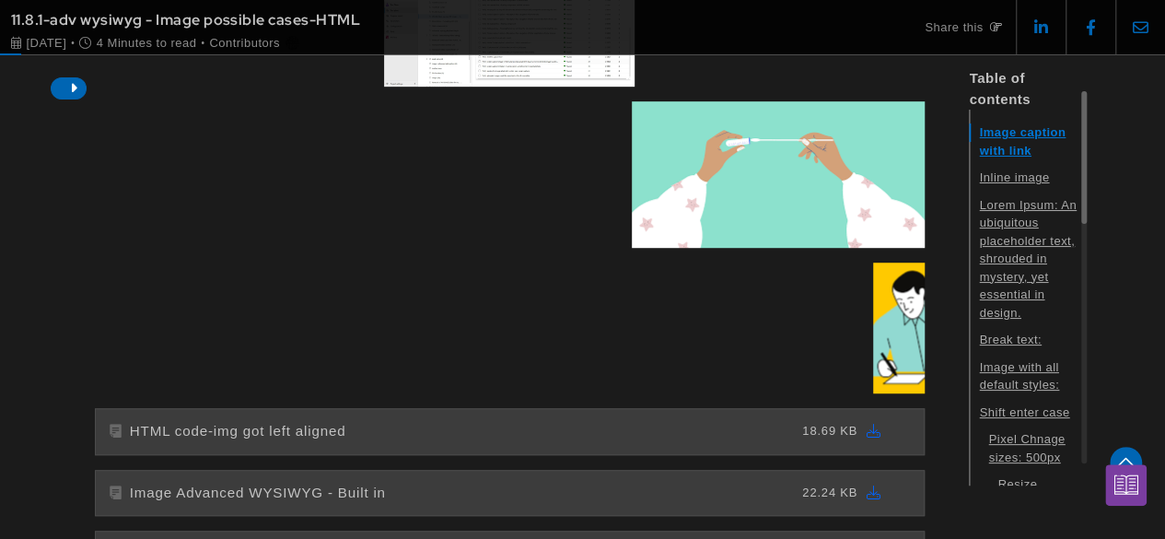
scroll to position [4002, 3394]
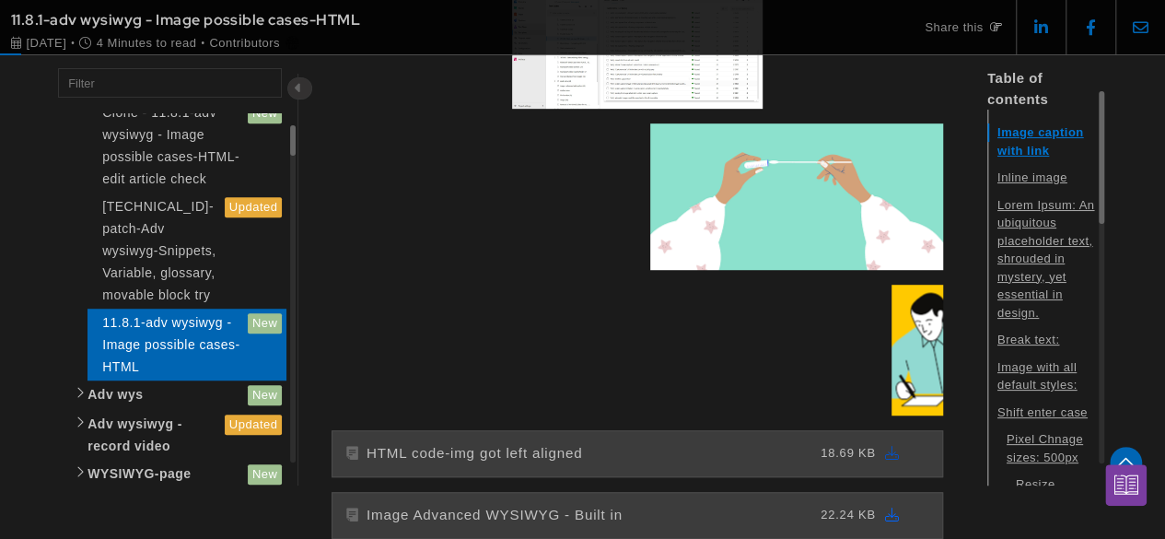
click at [897, 459] on icon at bounding box center [892, 453] width 15 height 14
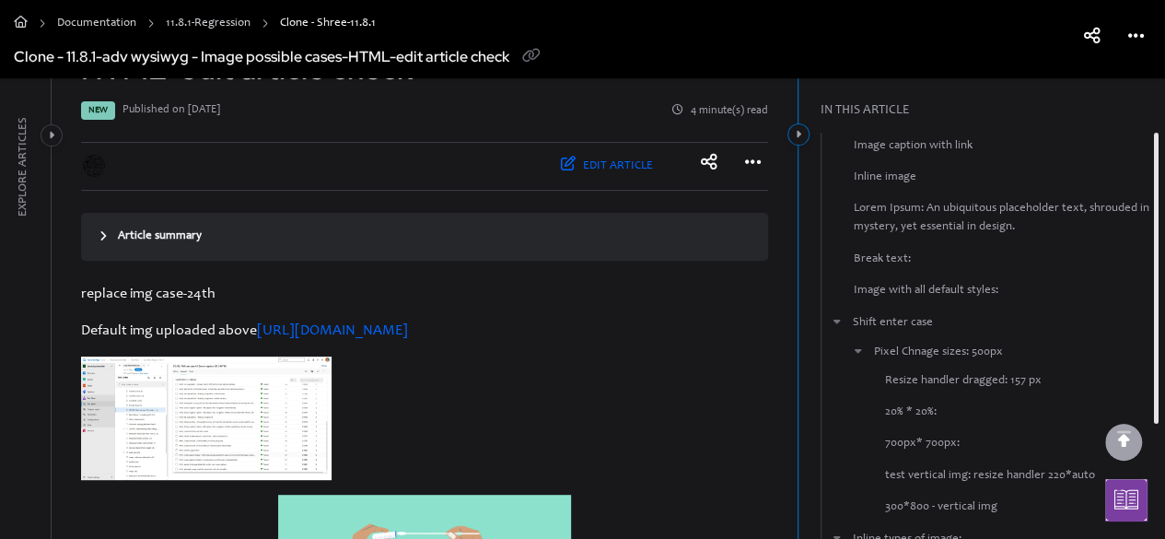
click at [803, 133] on button "Category toggle" at bounding box center [798, 134] width 22 height 22
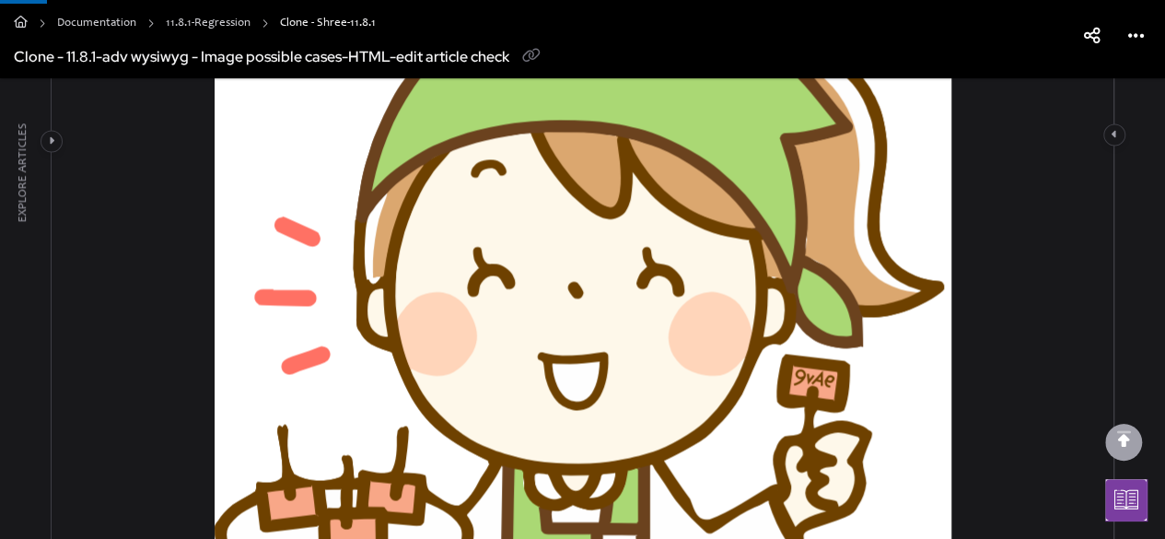
scroll to position [1074, 0]
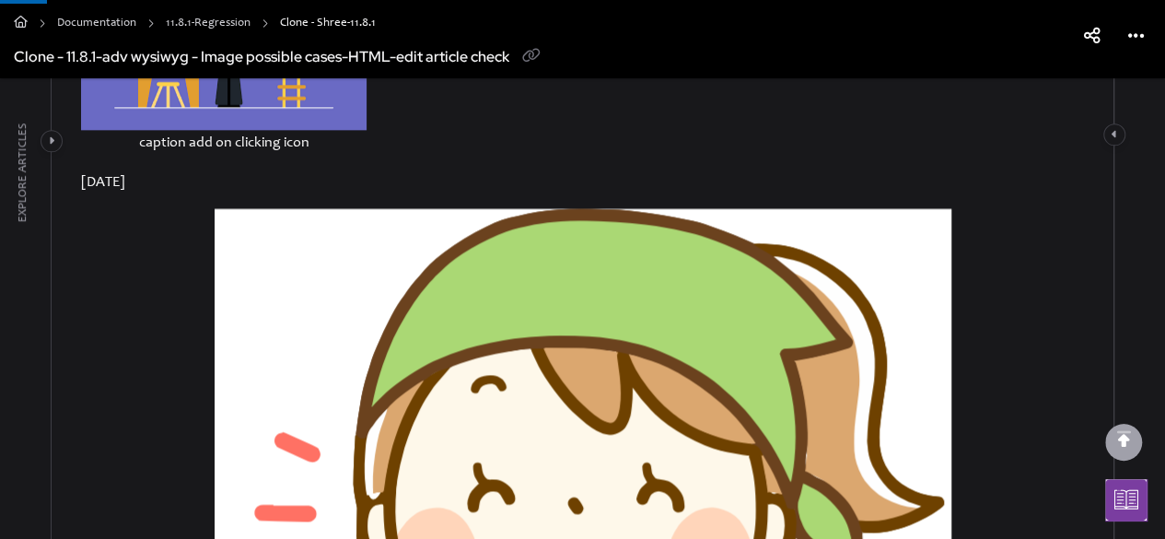
drag, startPoint x: 578, startPoint y: 297, endPoint x: 643, endPoint y: 286, distance: 65.4
click at [643, 286] on img at bounding box center [583, 537] width 737 height 659
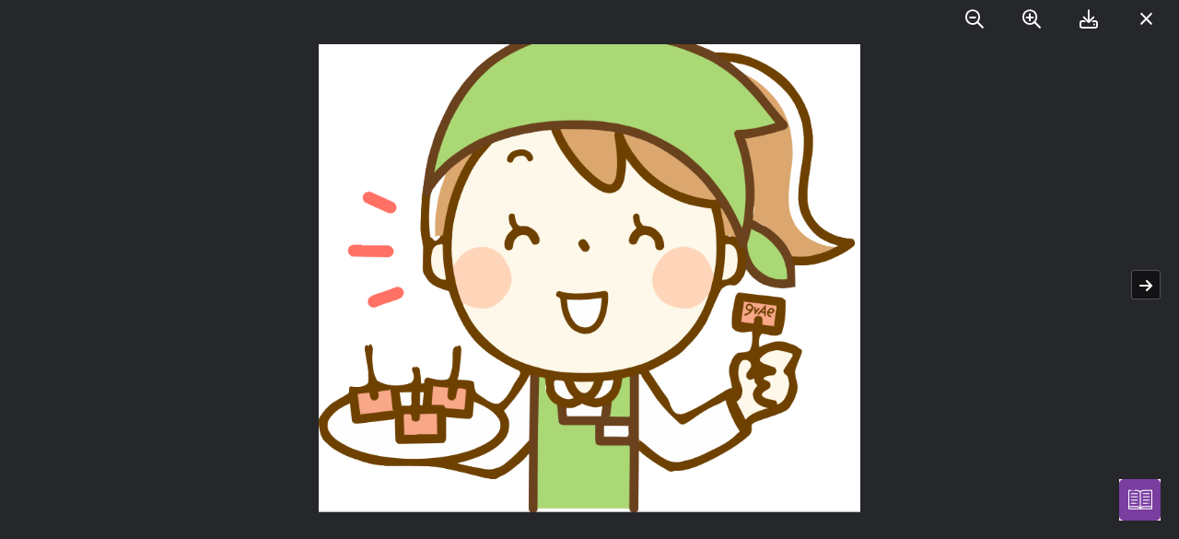
click at [1141, 16] on icon at bounding box center [1146, 19] width 14 height 18
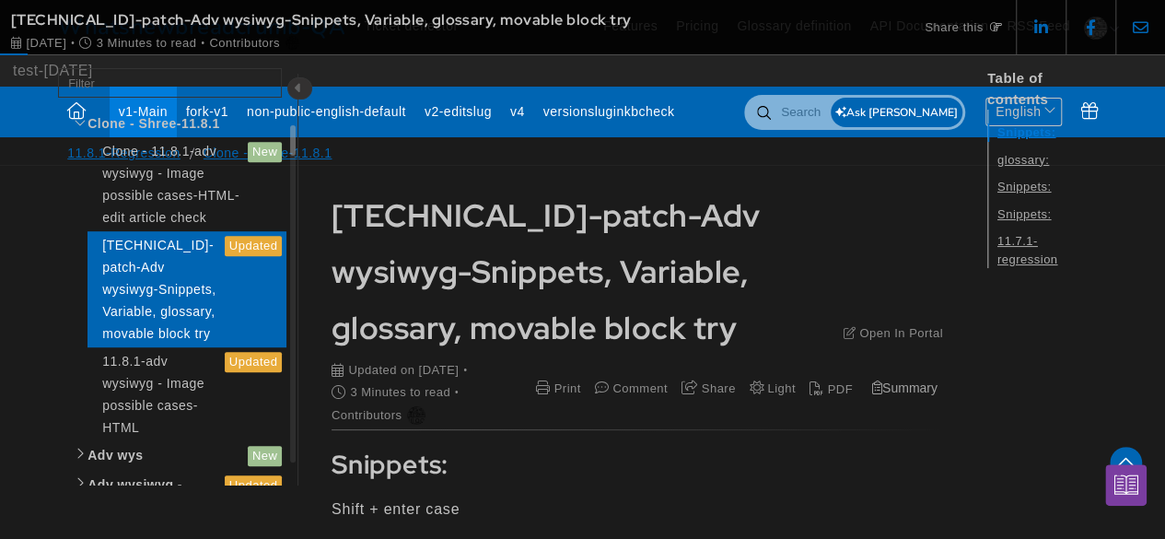
scroll to position [3670, 2903]
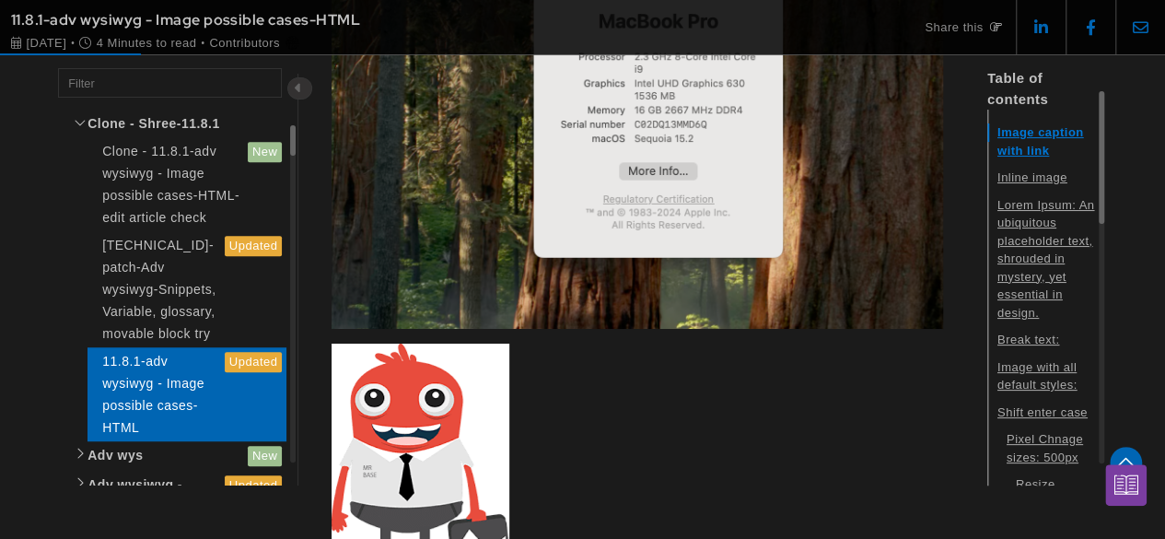
scroll to position [3437, 0]
